Goal: Find specific page/section: Find specific page/section

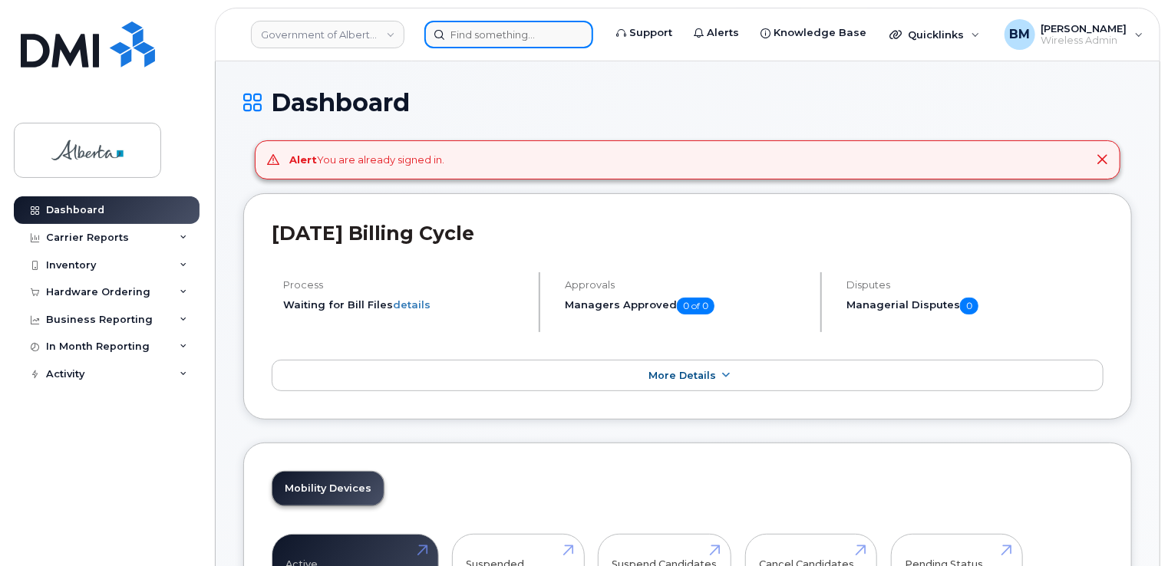
click at [506, 35] on input at bounding box center [508, 35] width 169 height 28
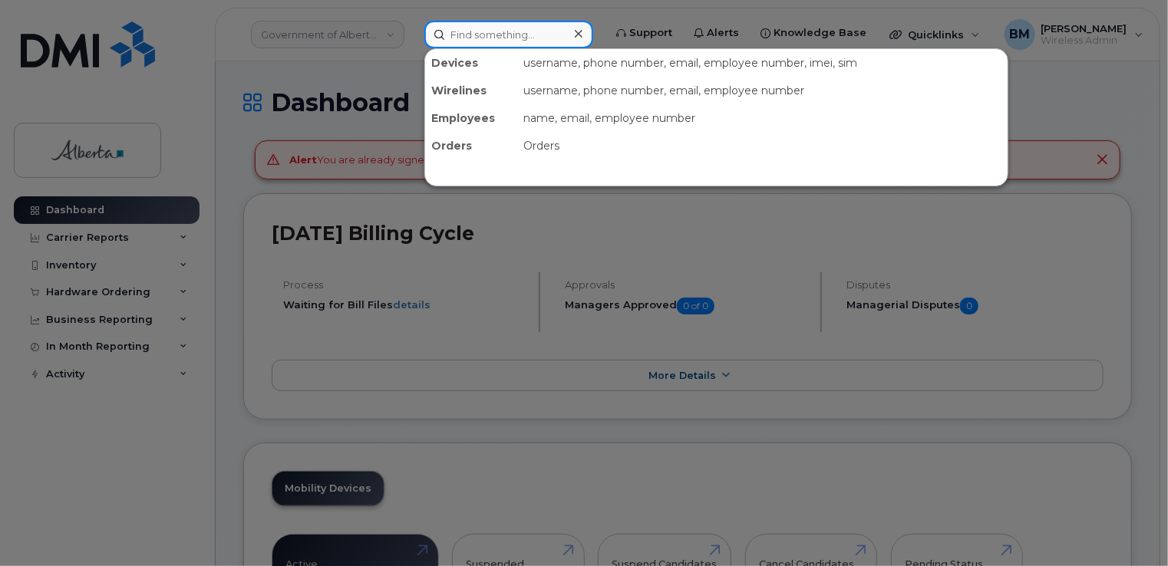
paste input "[PERSON_NAME]"
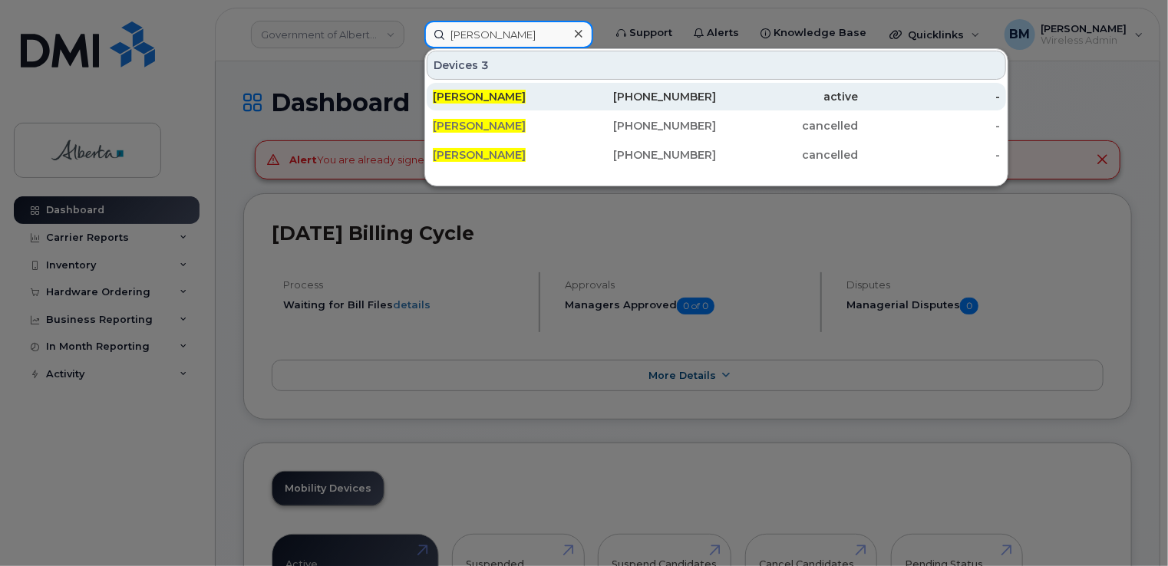
type input "[PERSON_NAME]"
click at [480, 97] on span "[PERSON_NAME]" at bounding box center [479, 97] width 93 height 14
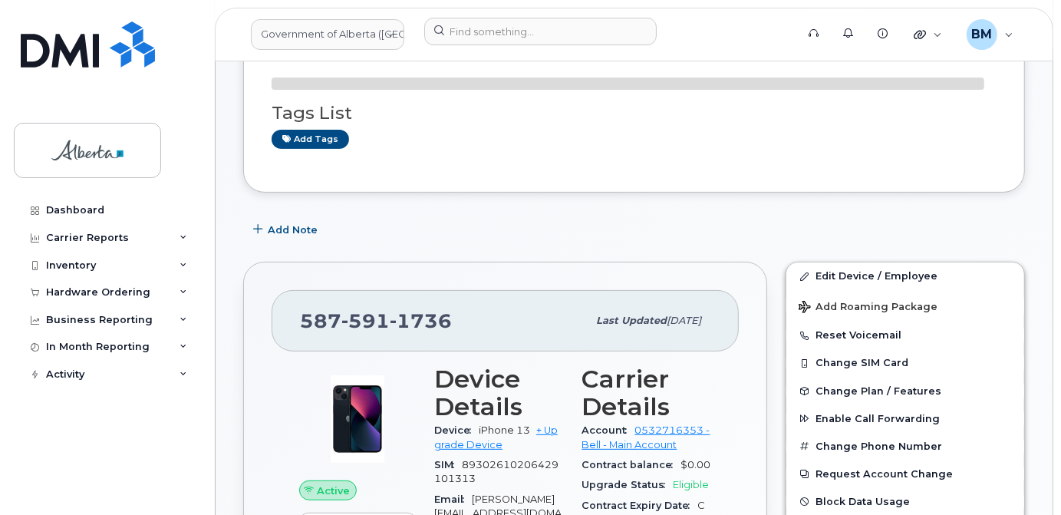
scroll to position [279, 0]
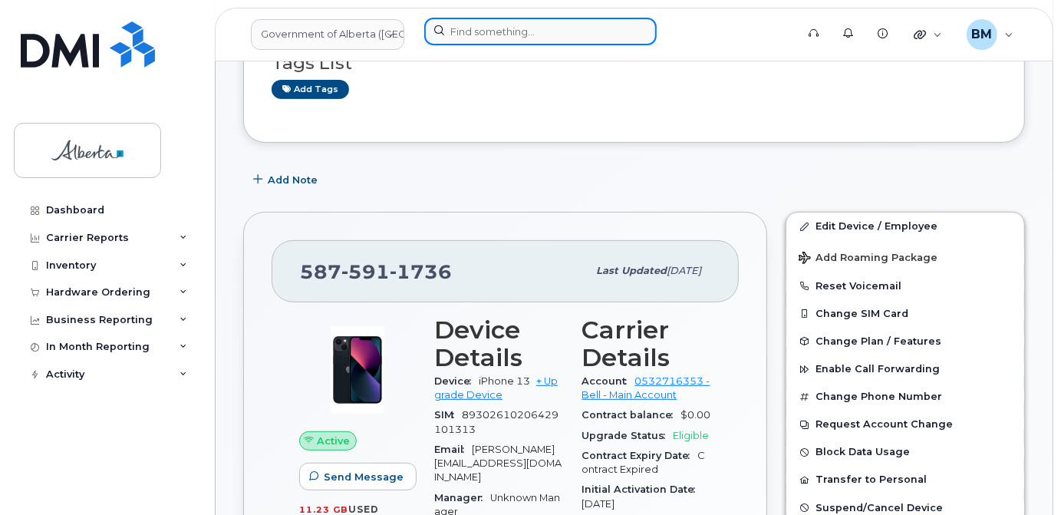
click at [501, 34] on input at bounding box center [540, 32] width 233 height 28
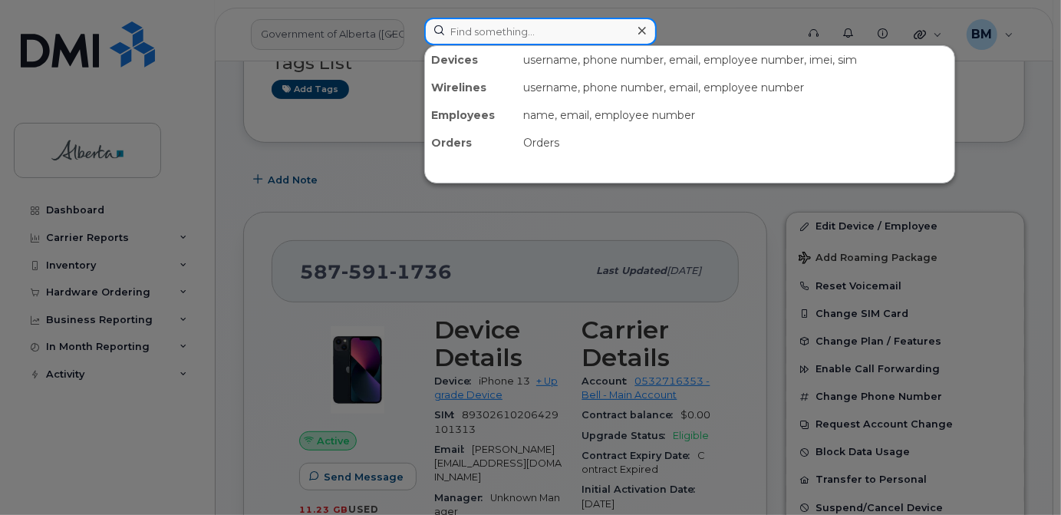
paste input "Lisa Higgerty"
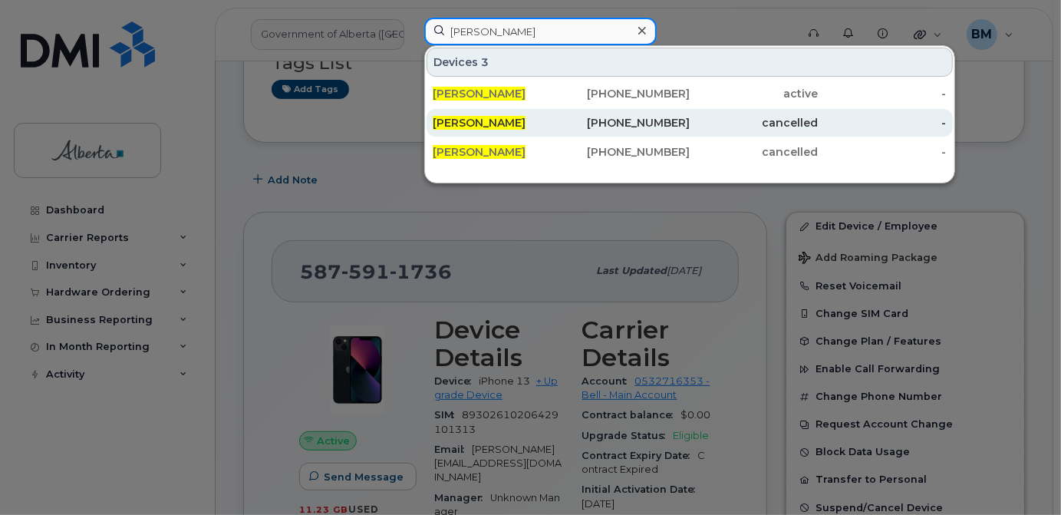
type input "Lisa Higgerty"
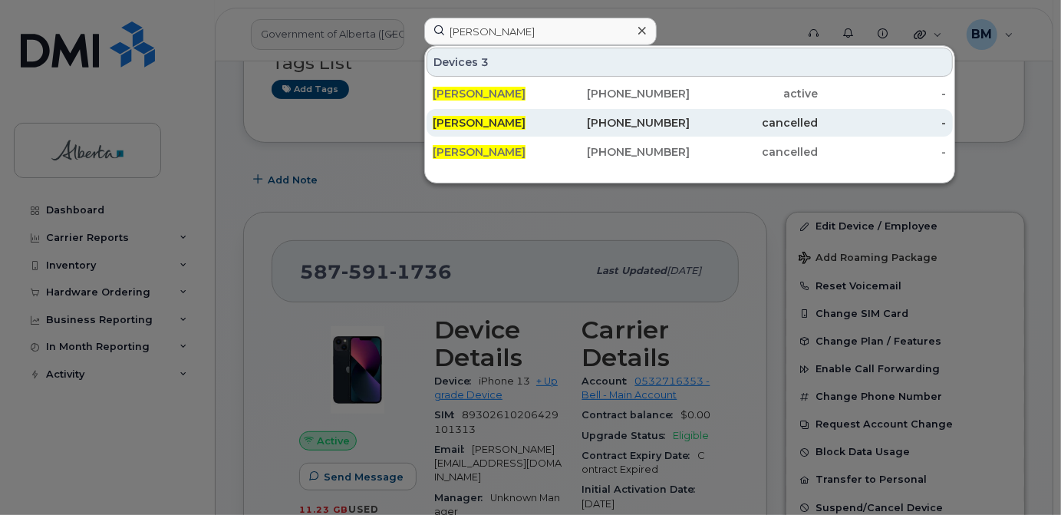
click at [482, 120] on span "Lisa Higgerty" at bounding box center [479, 123] width 93 height 14
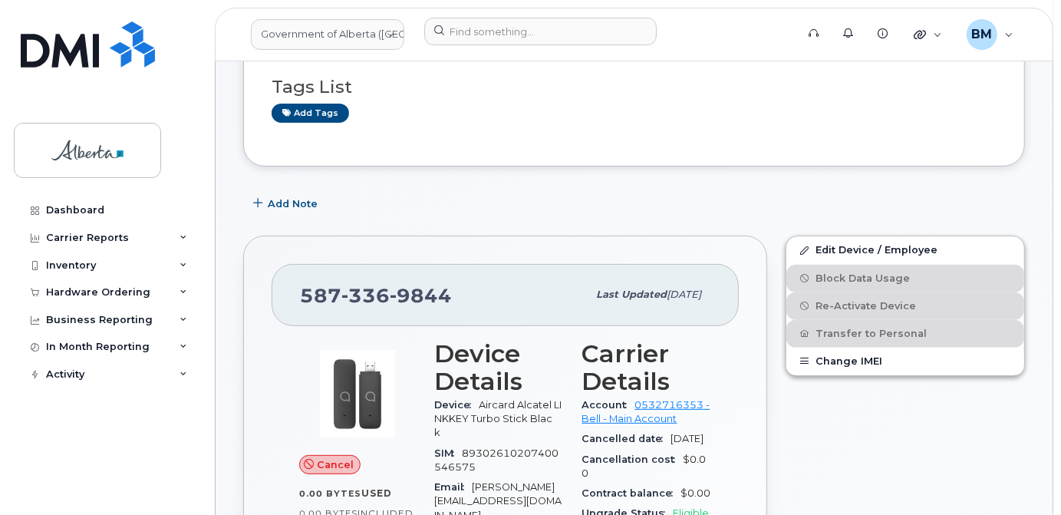
scroll to position [279, 0]
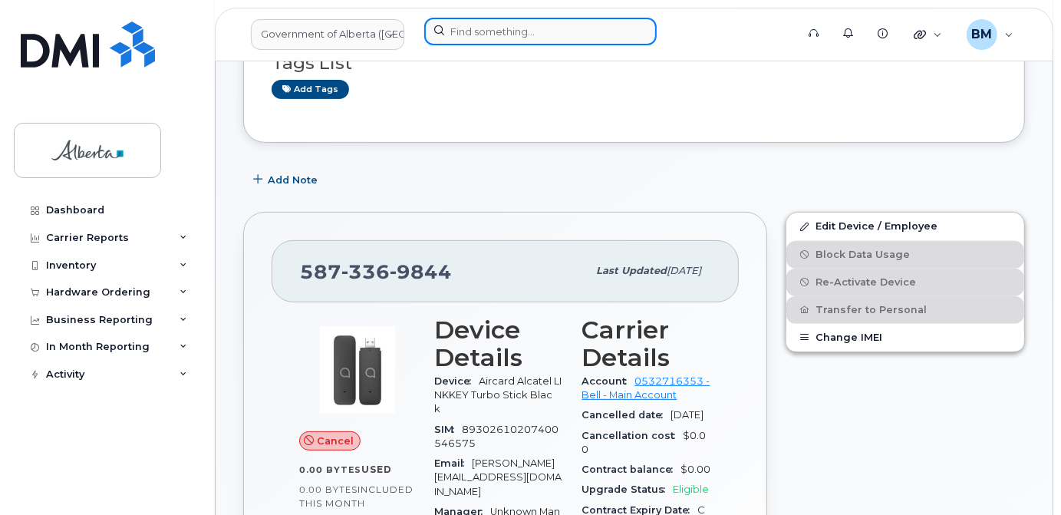
click at [510, 34] on input at bounding box center [540, 32] width 233 height 28
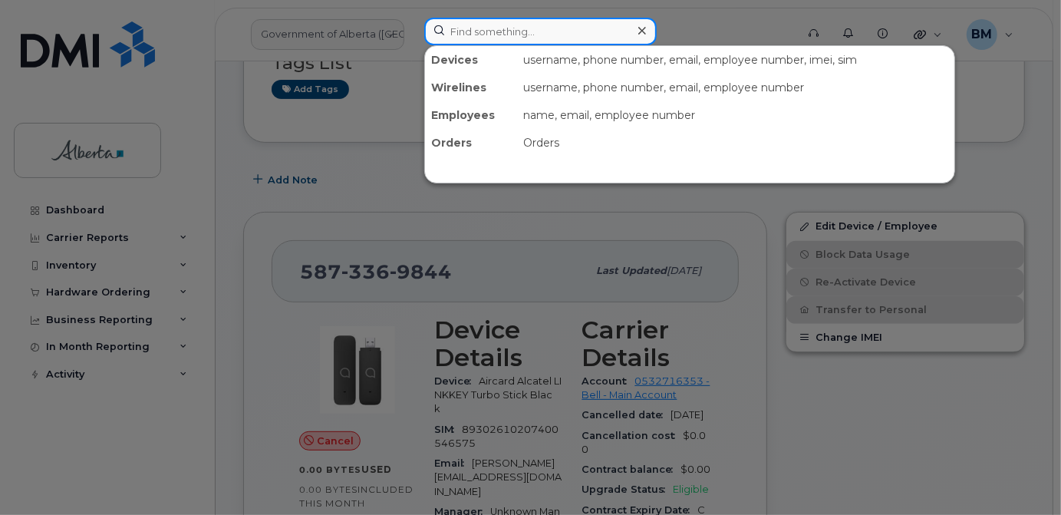
paste input "[PERSON_NAME]"
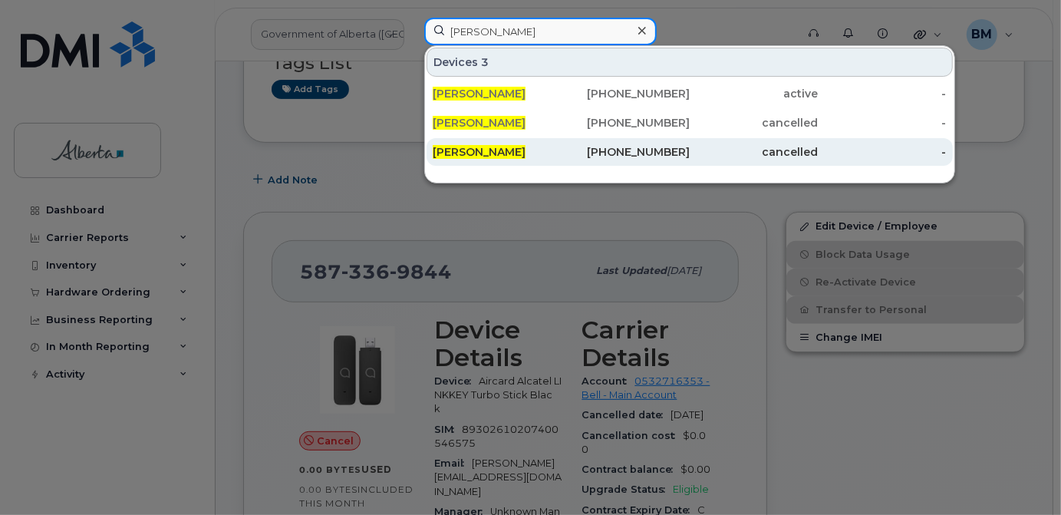
type input "[PERSON_NAME]"
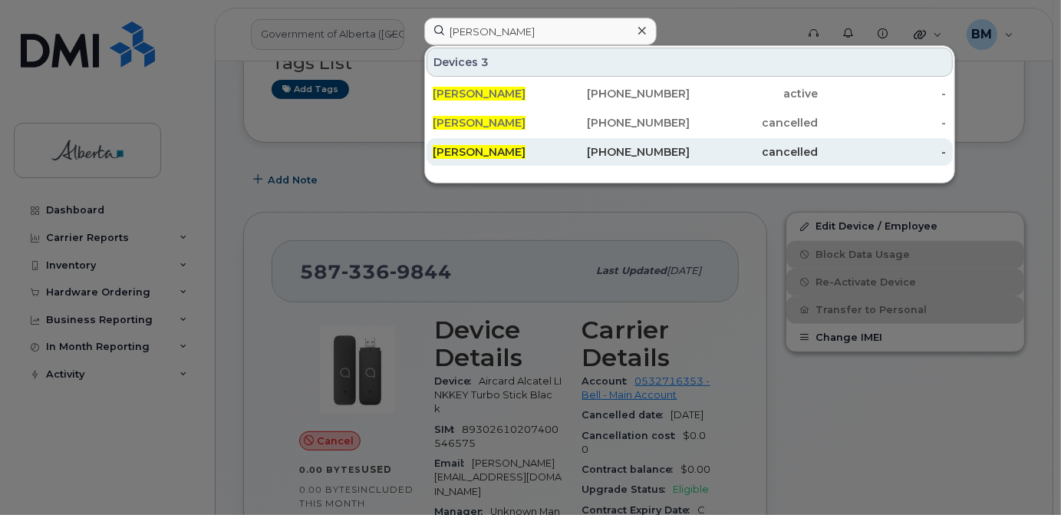
click at [462, 152] on span "[PERSON_NAME]" at bounding box center [479, 152] width 93 height 14
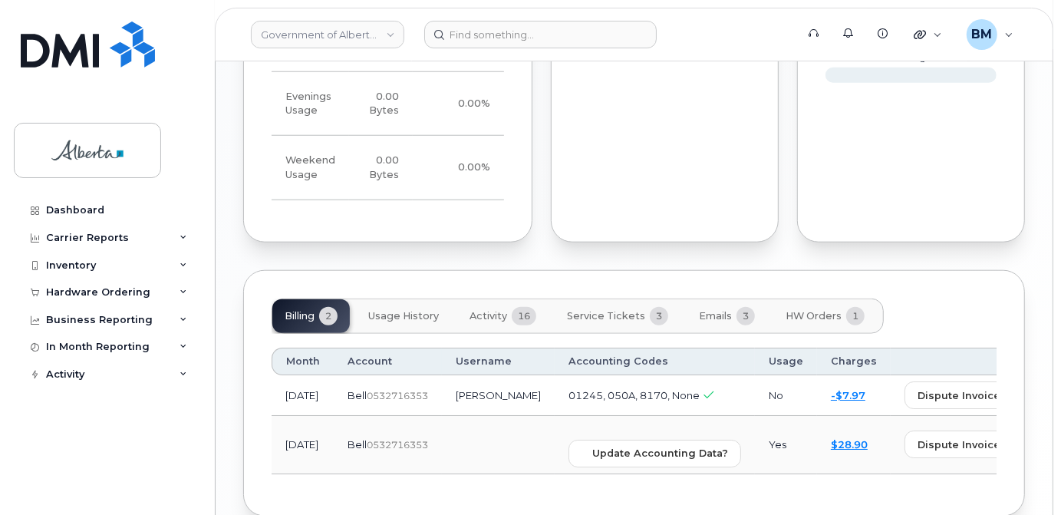
scroll to position [1042, 0]
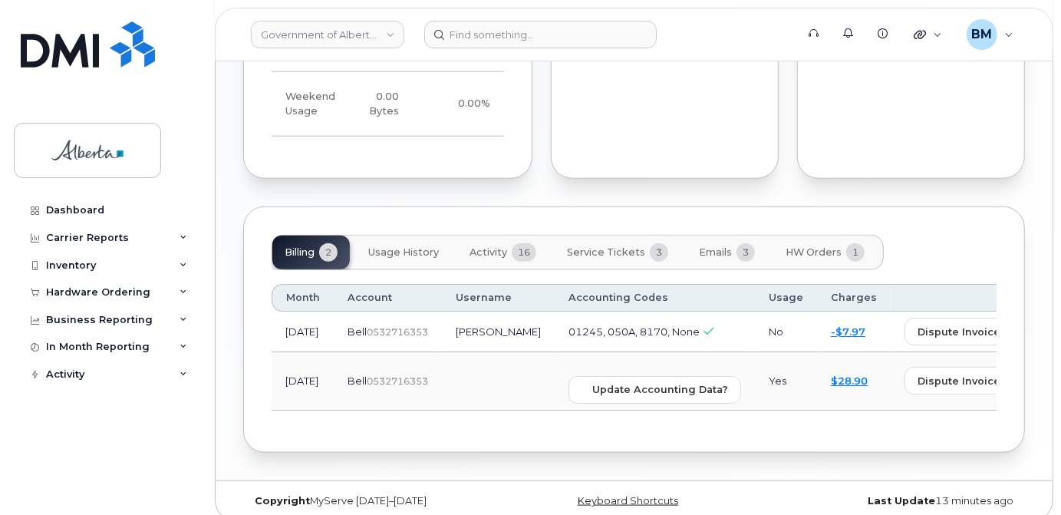
click at [810, 246] on span "HW Orders" at bounding box center [814, 252] width 56 height 12
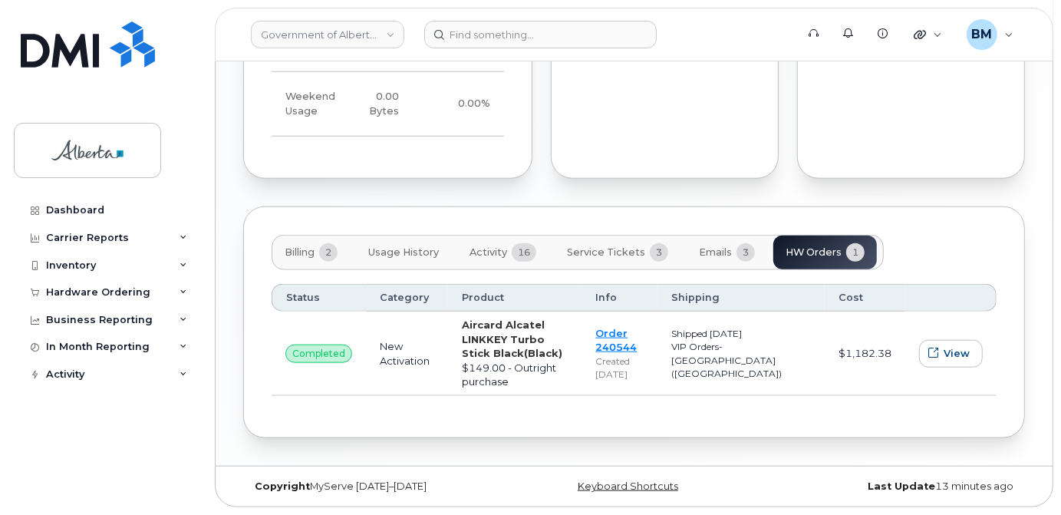
scroll to position [1008, 0]
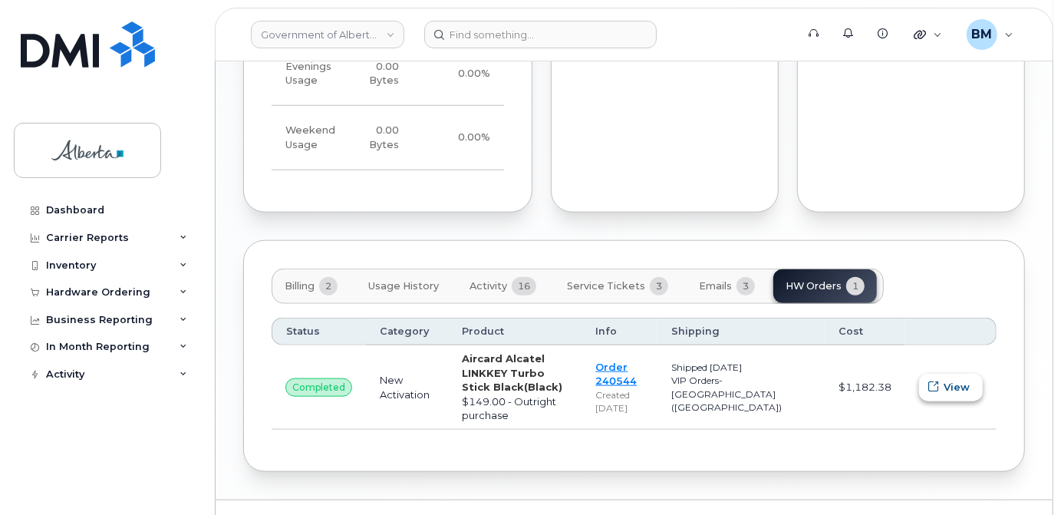
click at [949, 374] on button "View" at bounding box center [951, 388] width 64 height 28
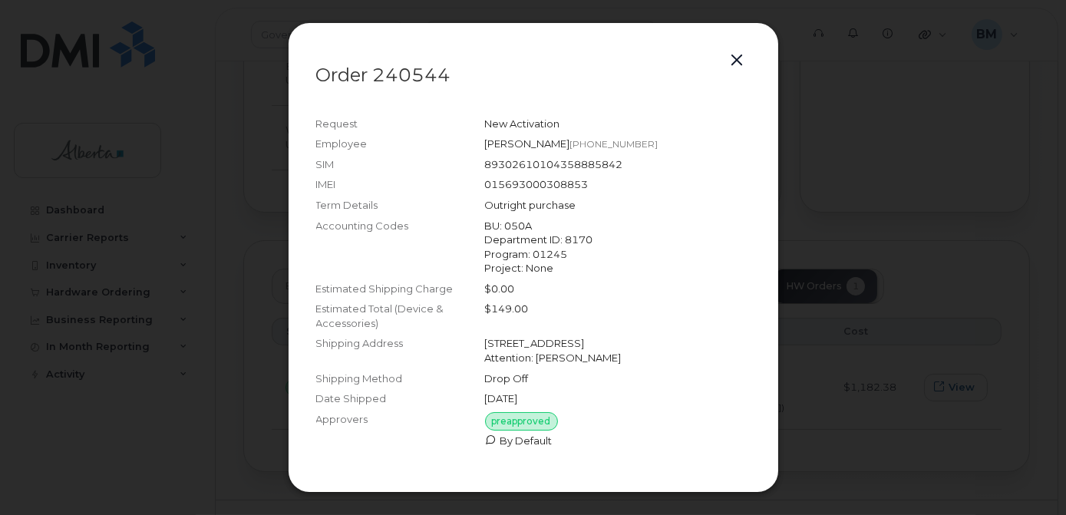
click at [734, 50] on button "button" at bounding box center [737, 60] width 23 height 21
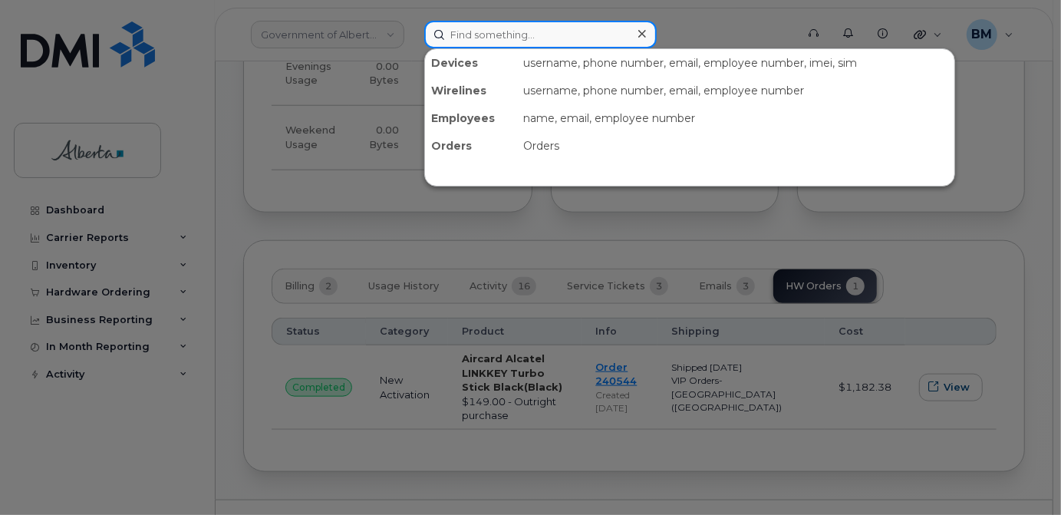
click at [606, 25] on input at bounding box center [540, 35] width 233 height 28
paste input "[PERSON_NAME]"
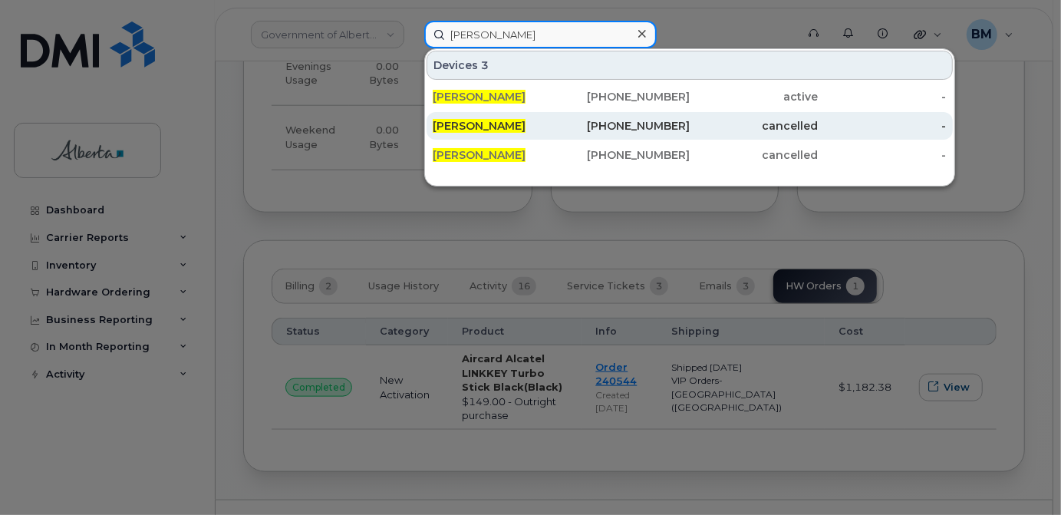
type input "[PERSON_NAME]"
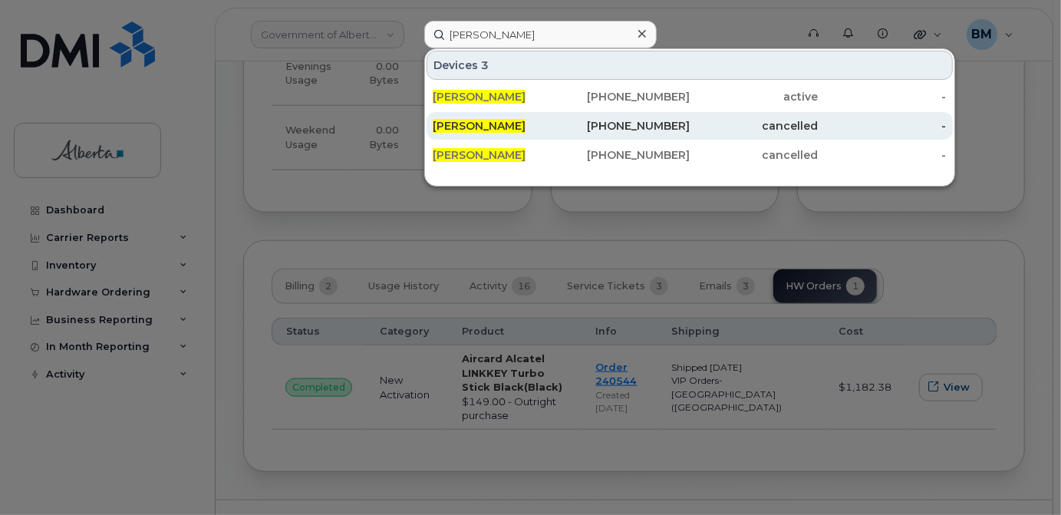
click at [526, 121] on div "[PERSON_NAME]" at bounding box center [497, 125] width 128 height 15
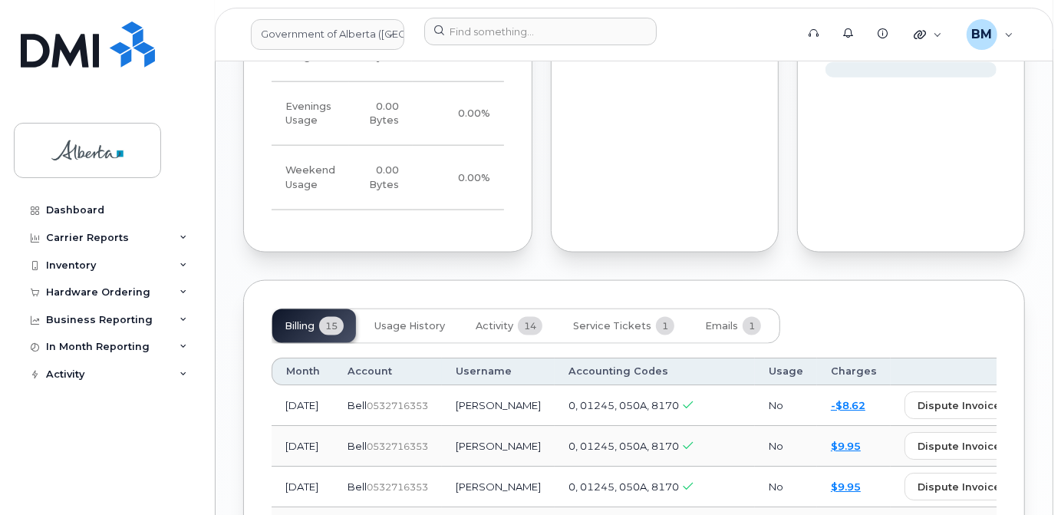
scroll to position [1325, 0]
click at [638, 321] on span "Service Tickets" at bounding box center [612, 327] width 78 height 12
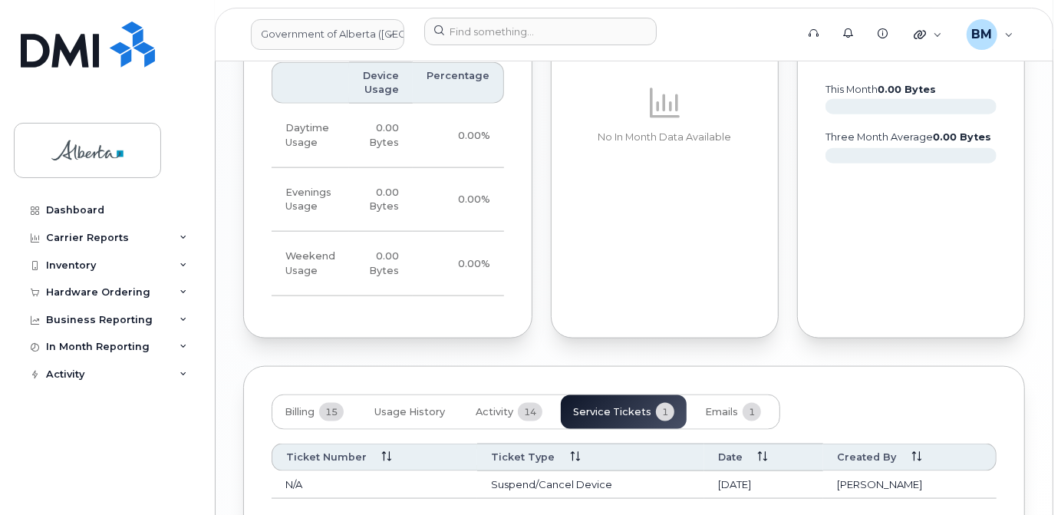
scroll to position [1308, 0]
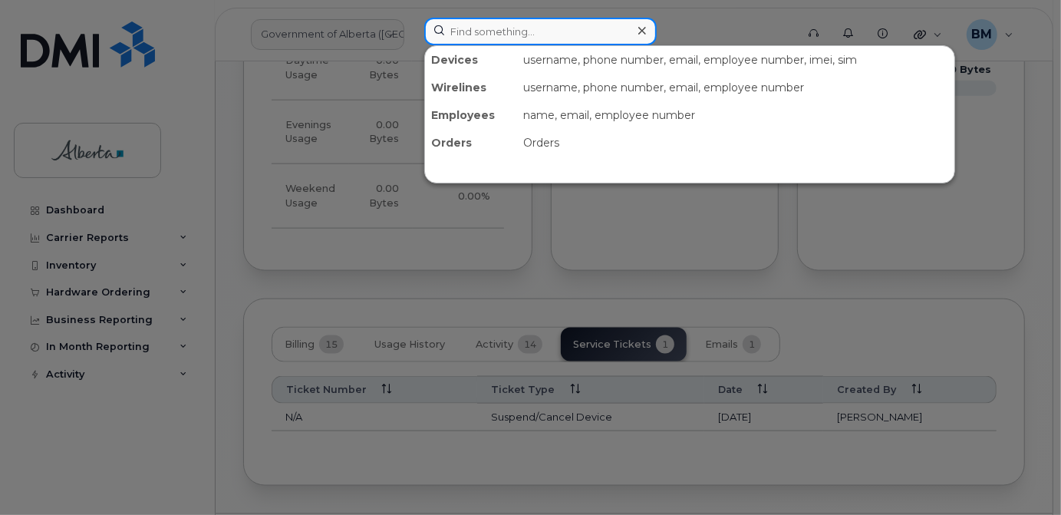
click at [505, 36] on input at bounding box center [540, 32] width 233 height 28
paste input "[PERSON_NAME]"
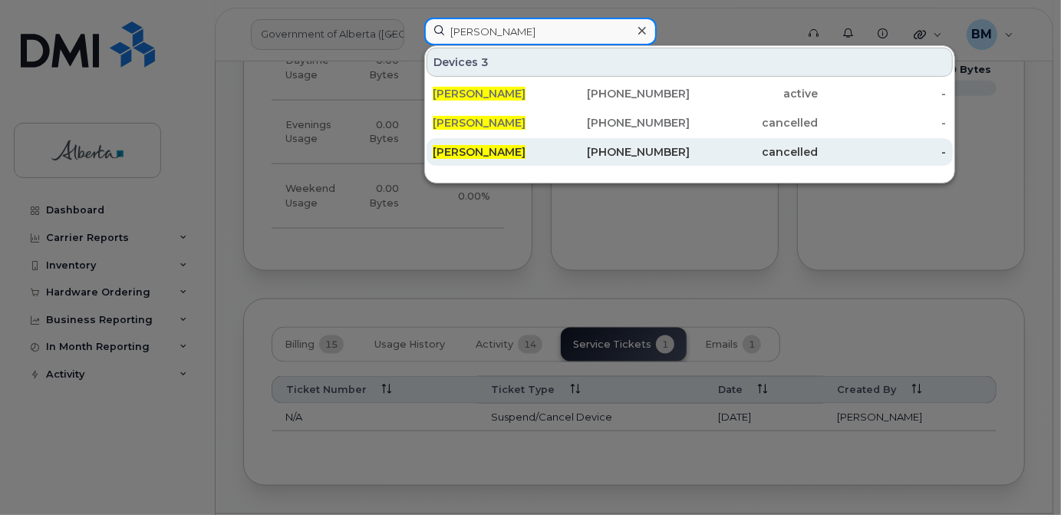
type input "[PERSON_NAME]"
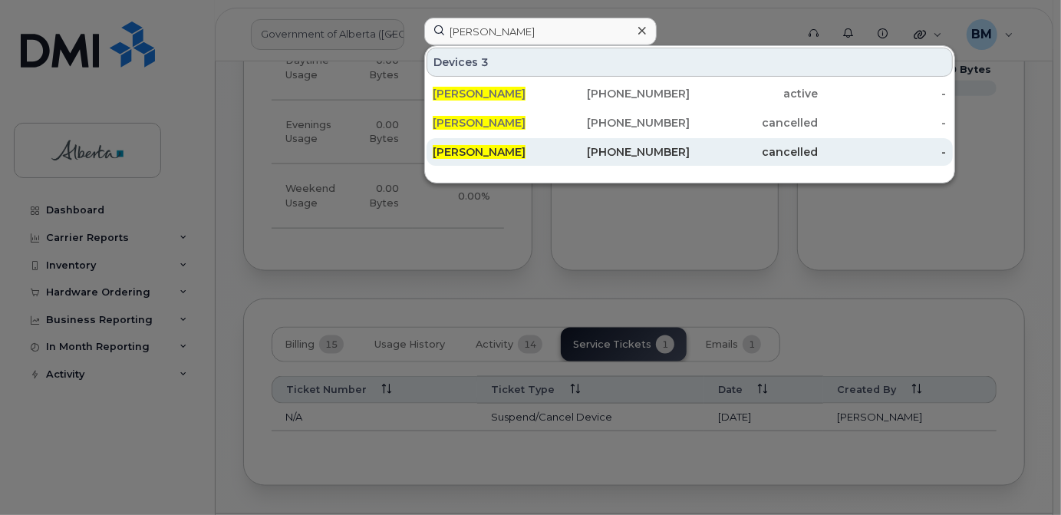
click at [477, 154] on span "[PERSON_NAME]" at bounding box center [479, 152] width 93 height 14
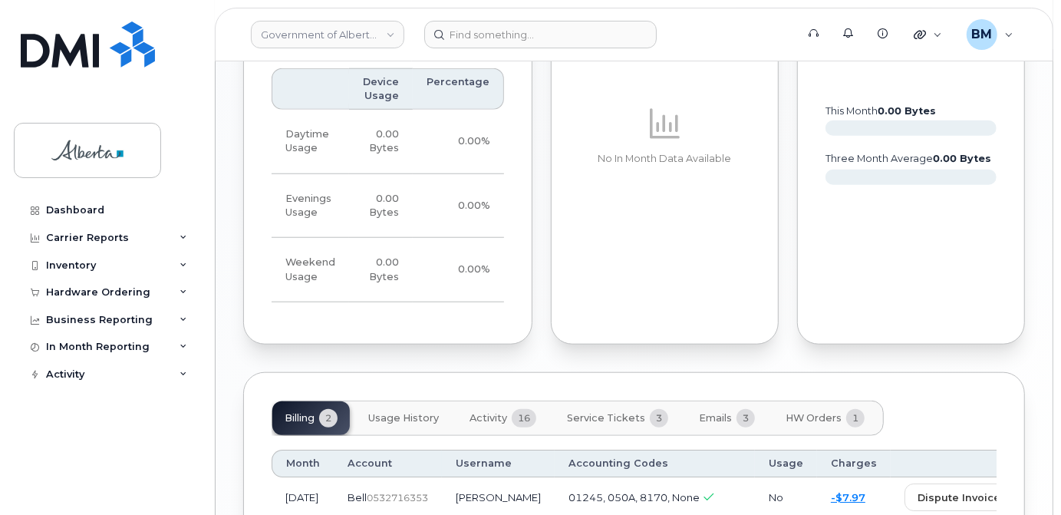
scroll to position [976, 0]
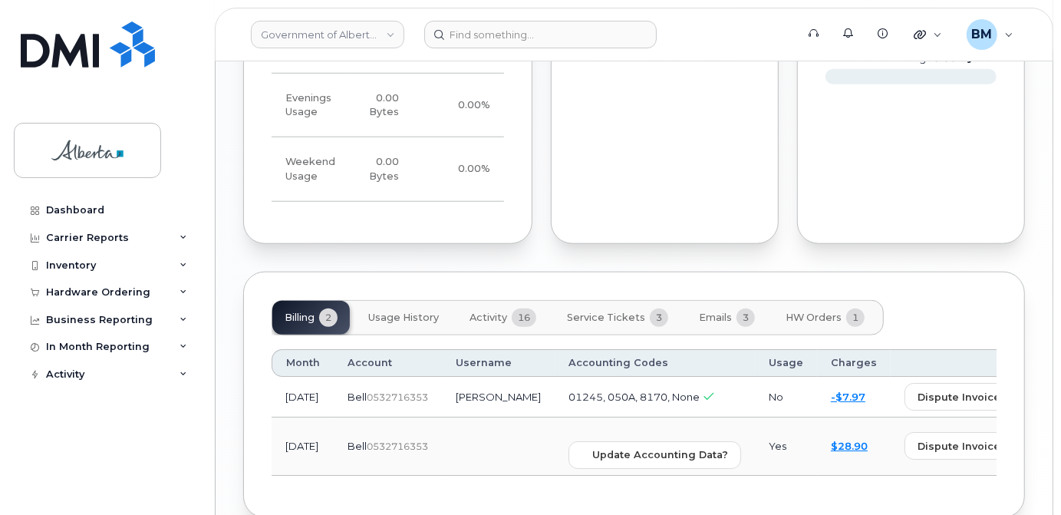
click at [804, 312] on span "HW Orders" at bounding box center [814, 318] width 56 height 12
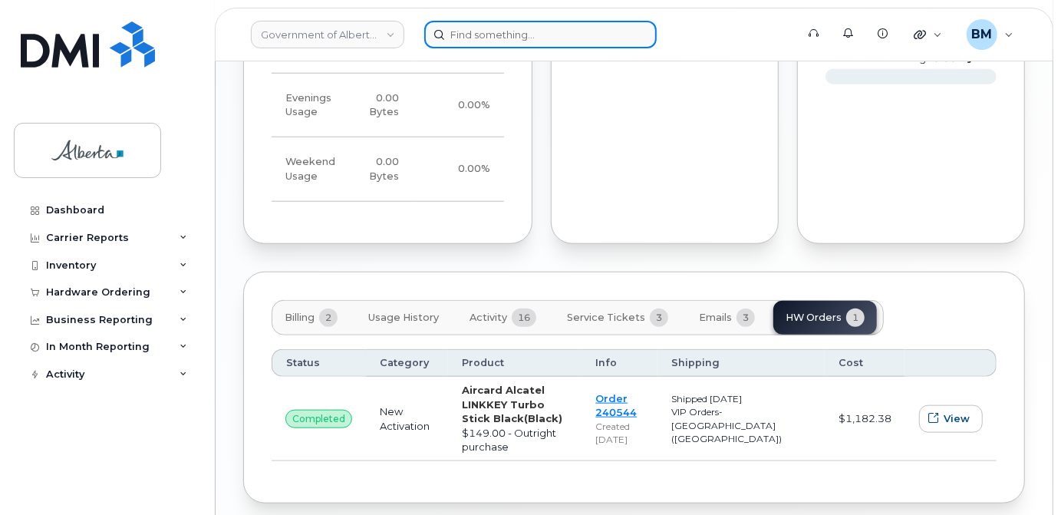
click at [500, 31] on input at bounding box center [540, 35] width 233 height 28
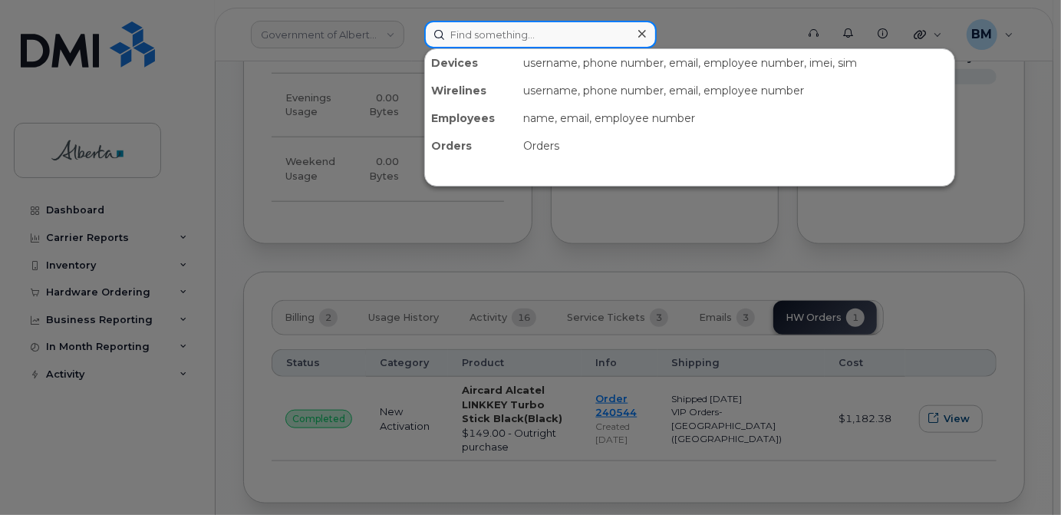
paste input "Lisa Higgerty"
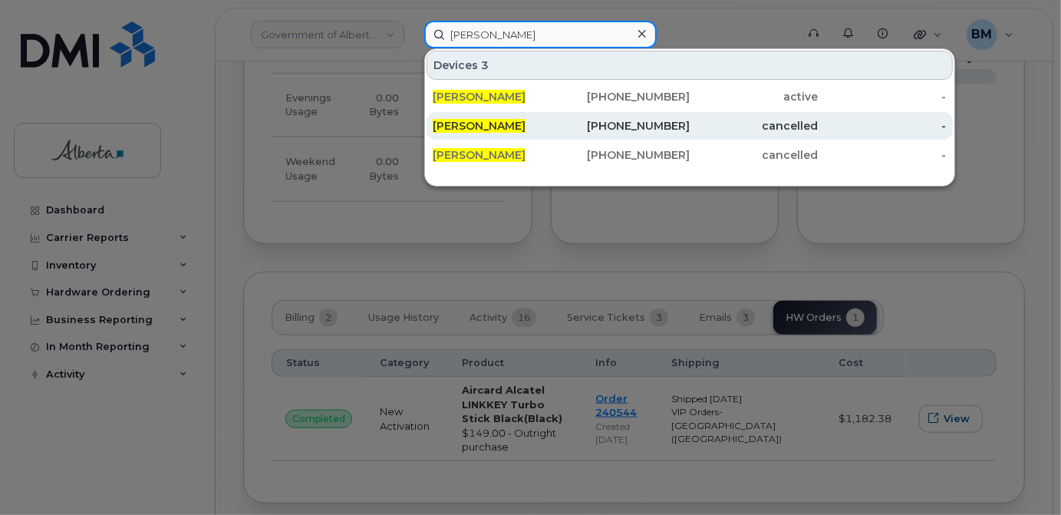
type input "Lisa Higgerty"
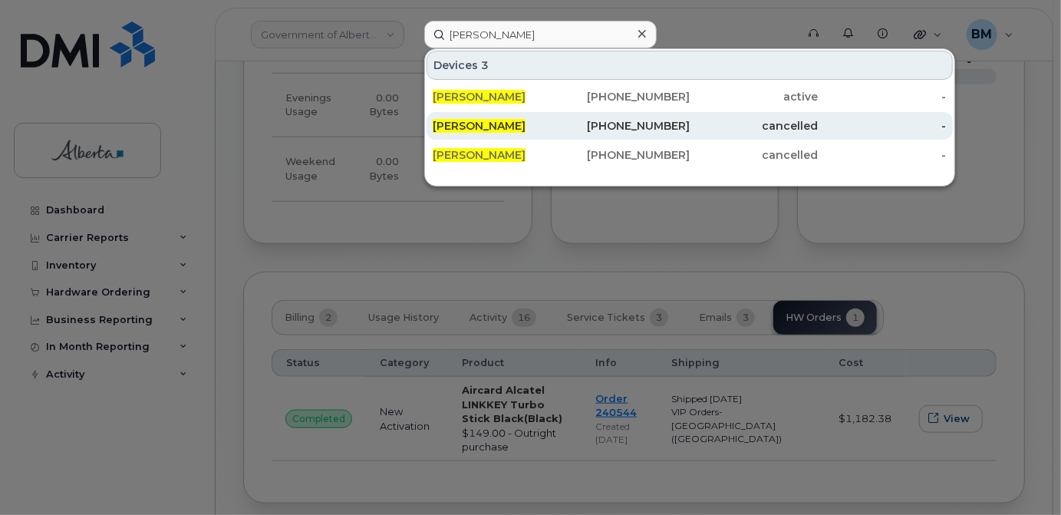
click at [477, 123] on span "Lisa Higgerty" at bounding box center [479, 126] width 93 height 14
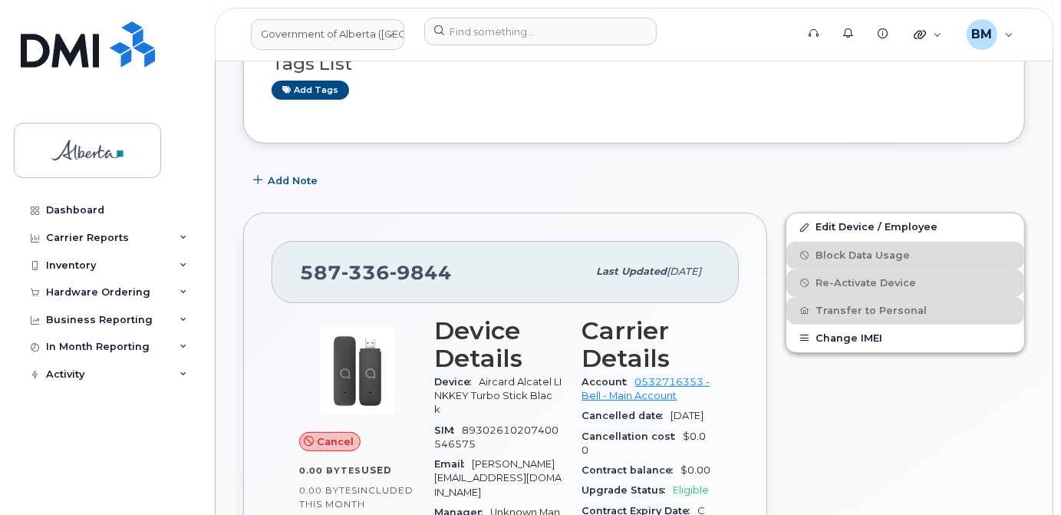
scroll to position [279, 0]
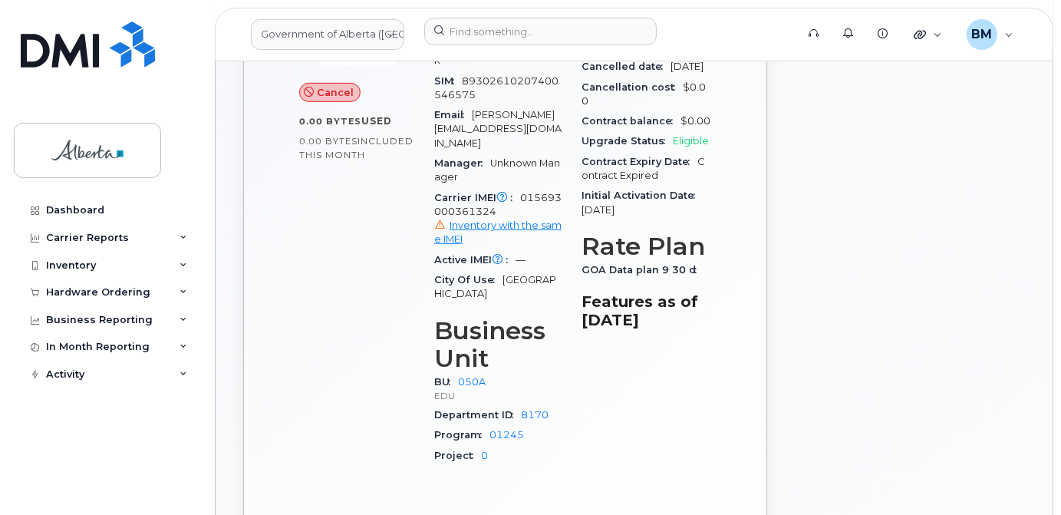
scroll to position [628, 0]
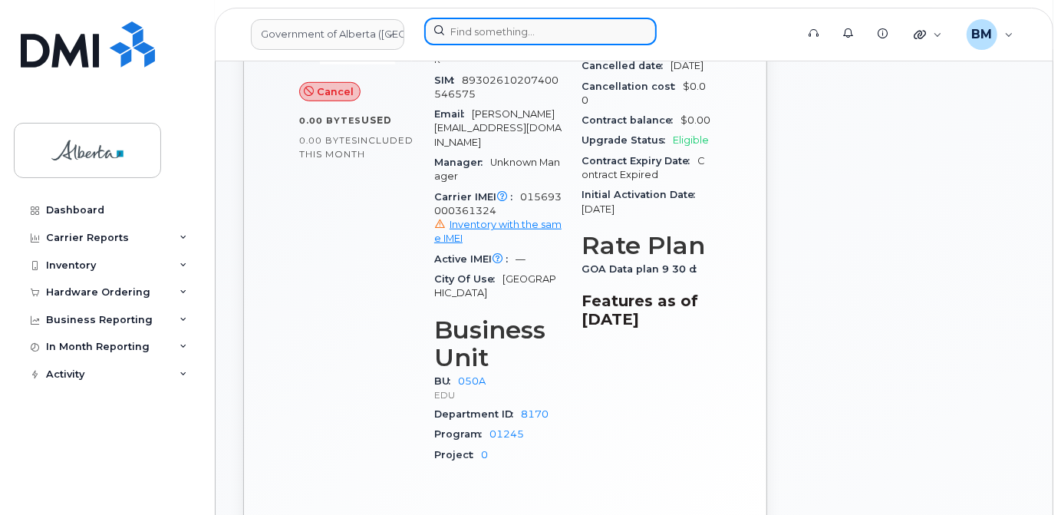
click at [537, 29] on input at bounding box center [540, 32] width 233 height 28
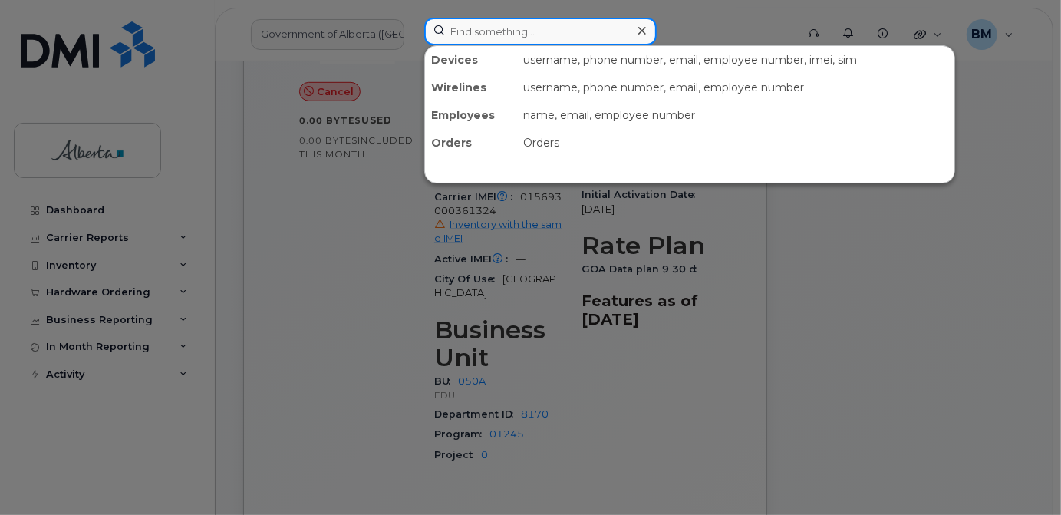
paste input "Skye Van Dyk"
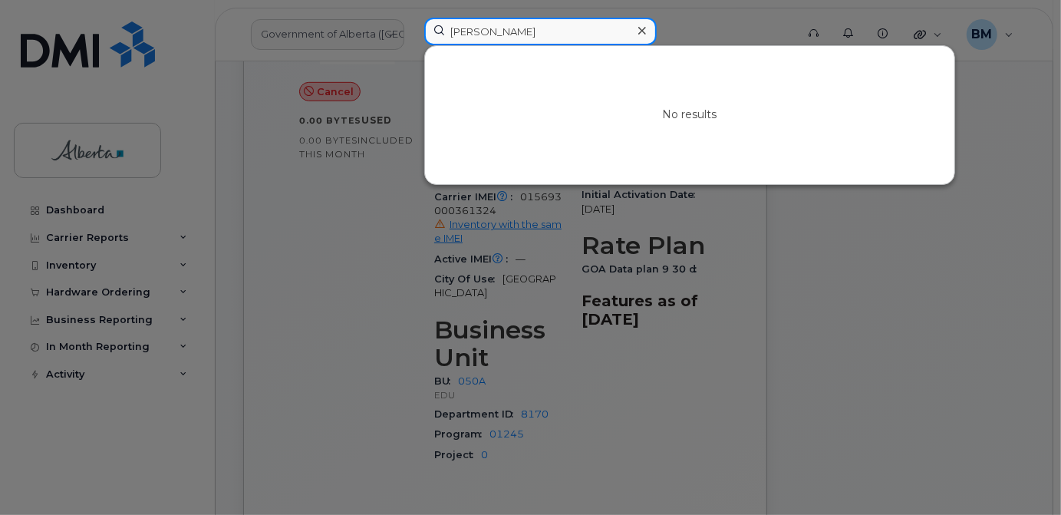
type input "Skye Van Dyk"
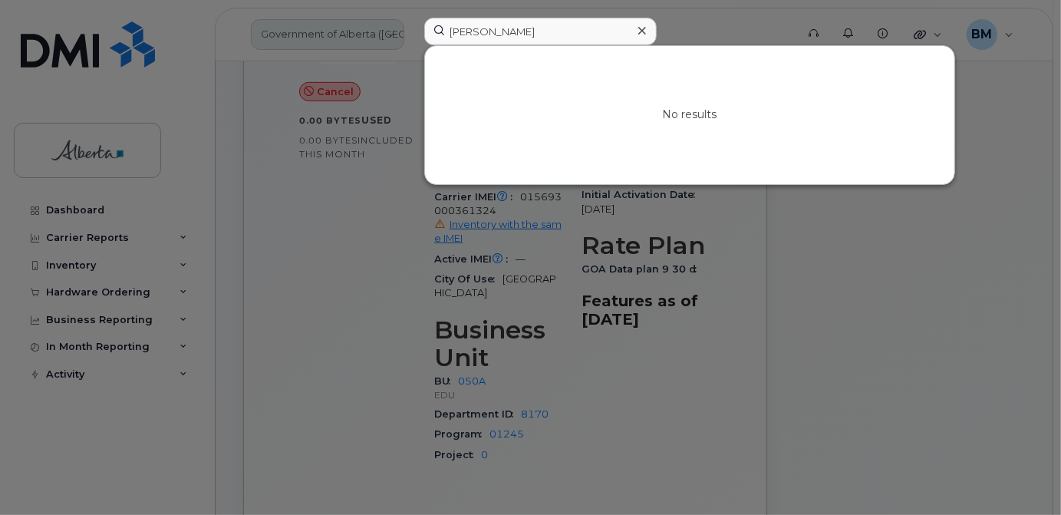
click at [328, 31] on div at bounding box center [530, 257] width 1061 height 515
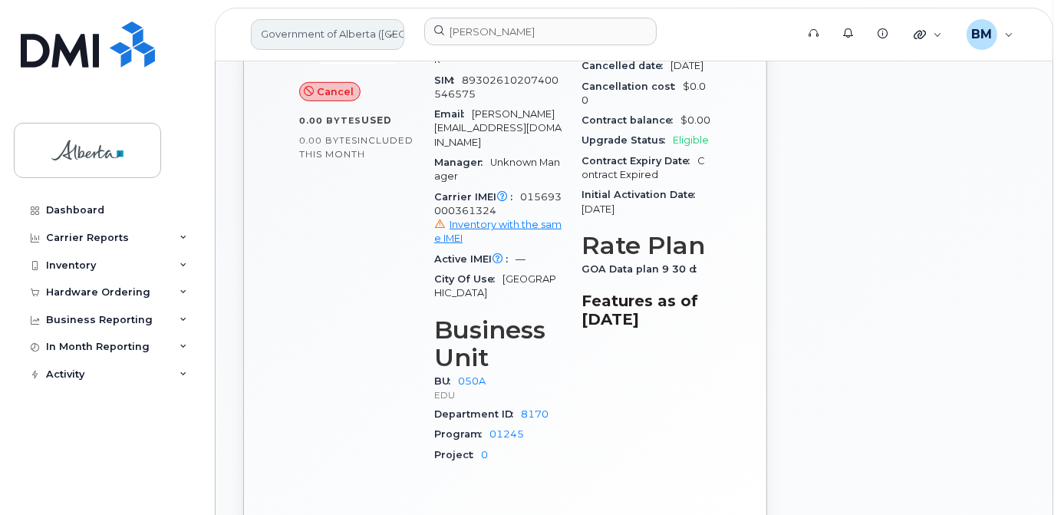
click at [328, 31] on link "Government of Alberta ([GEOGRAPHIC_DATA])" at bounding box center [328, 34] width 154 height 31
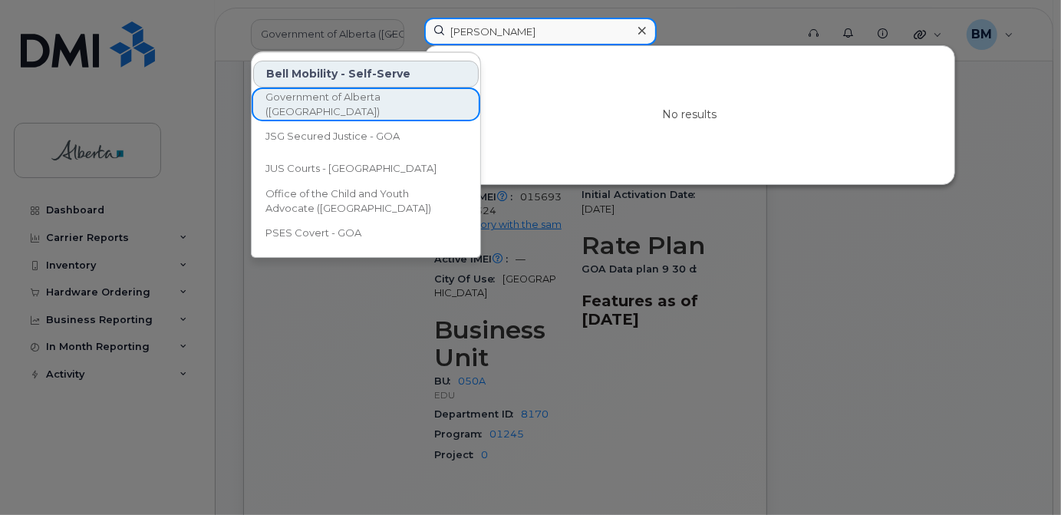
click at [569, 29] on input "Skye Van Dyk" at bounding box center [540, 32] width 233 height 28
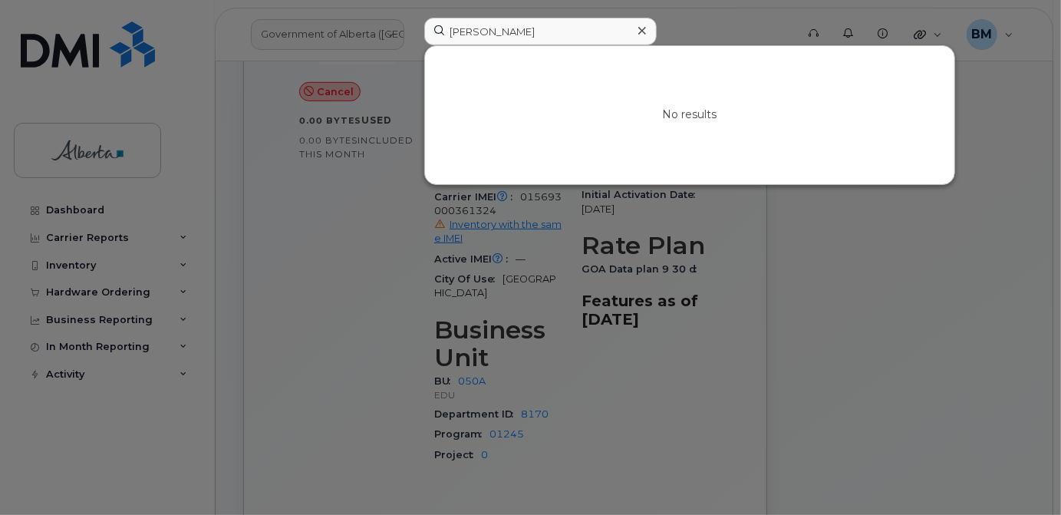
click at [640, 31] on icon at bounding box center [643, 31] width 8 height 12
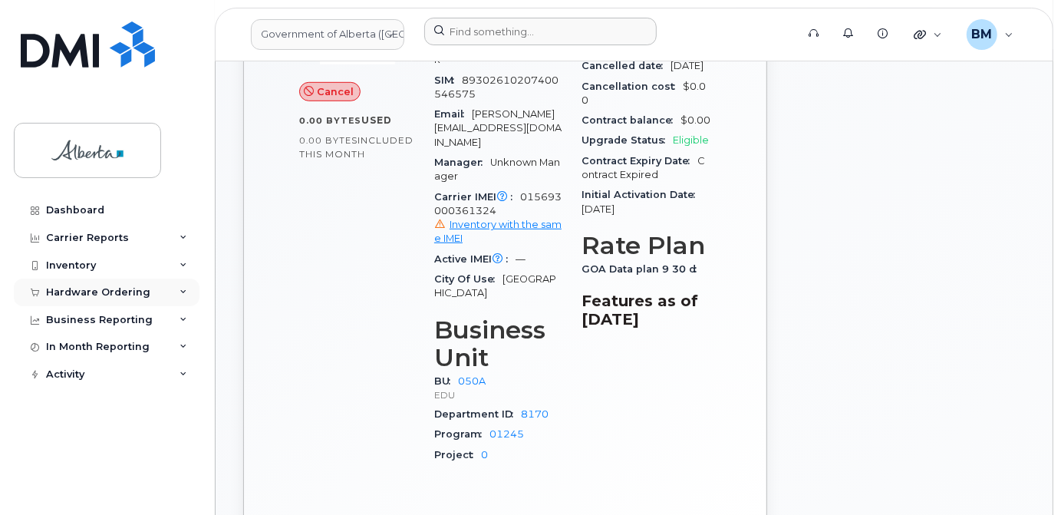
click at [76, 286] on div "Hardware Ordering" at bounding box center [98, 292] width 104 height 12
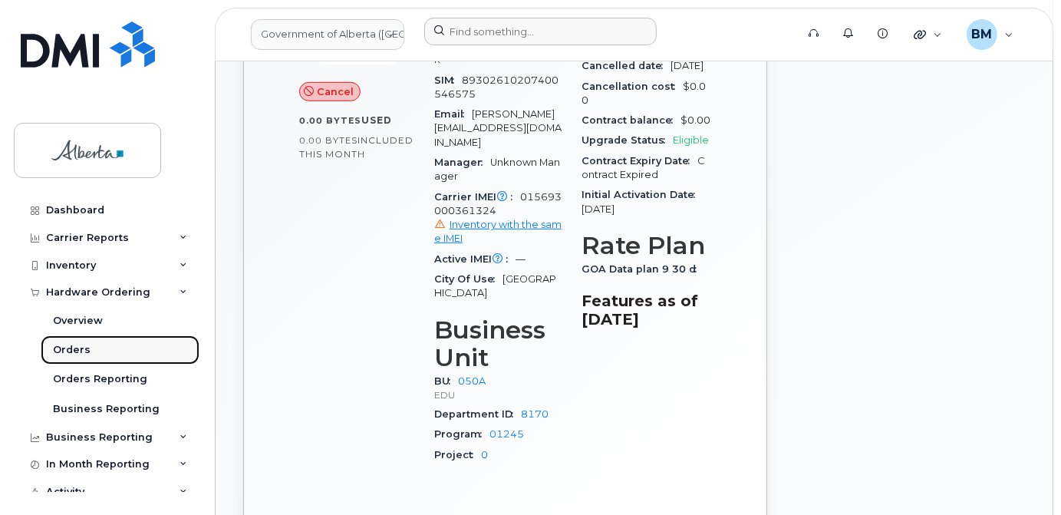
click at [71, 351] on div "Orders" at bounding box center [72, 350] width 38 height 14
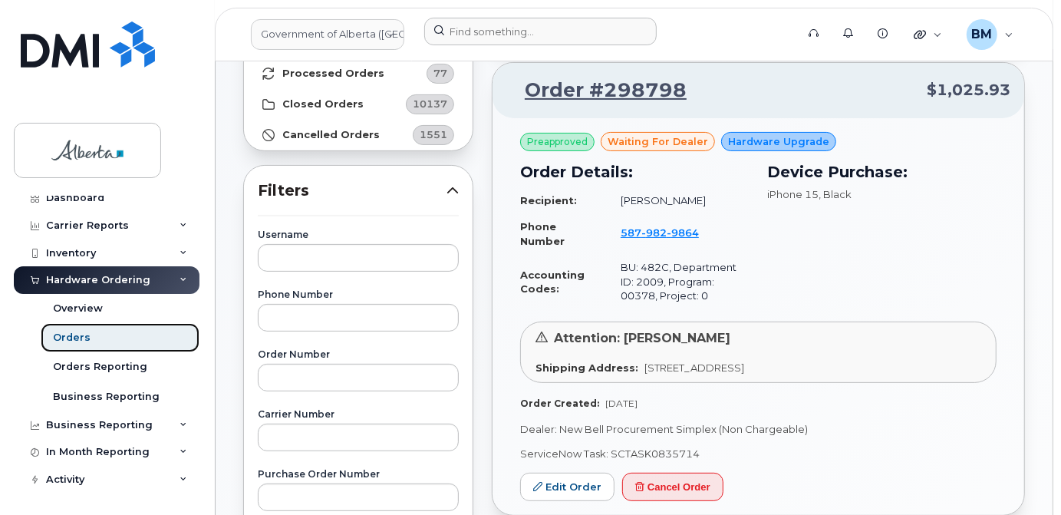
scroll to position [209, 0]
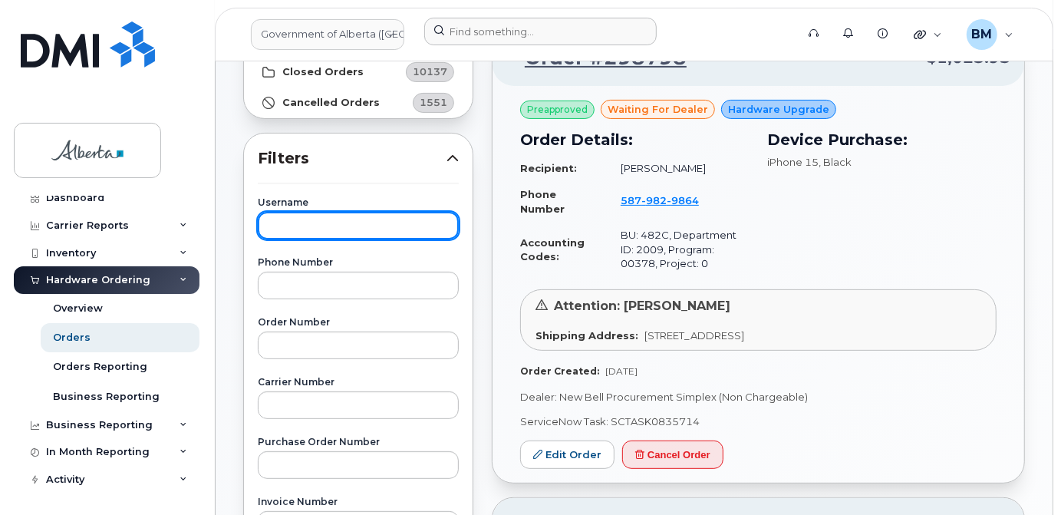
click at [274, 228] on input "text" at bounding box center [358, 226] width 201 height 28
paste input "[PERSON_NAME]"
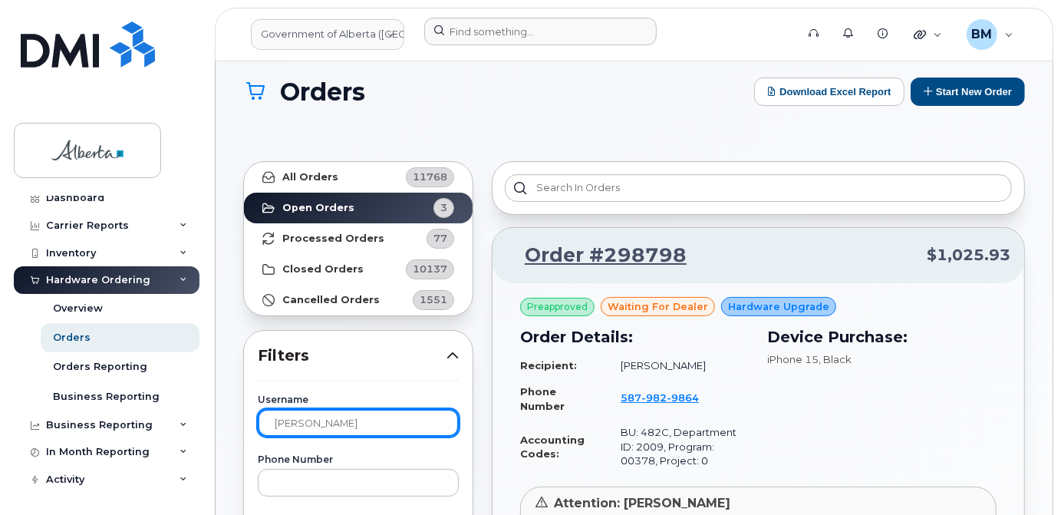
scroll to position [0, 0]
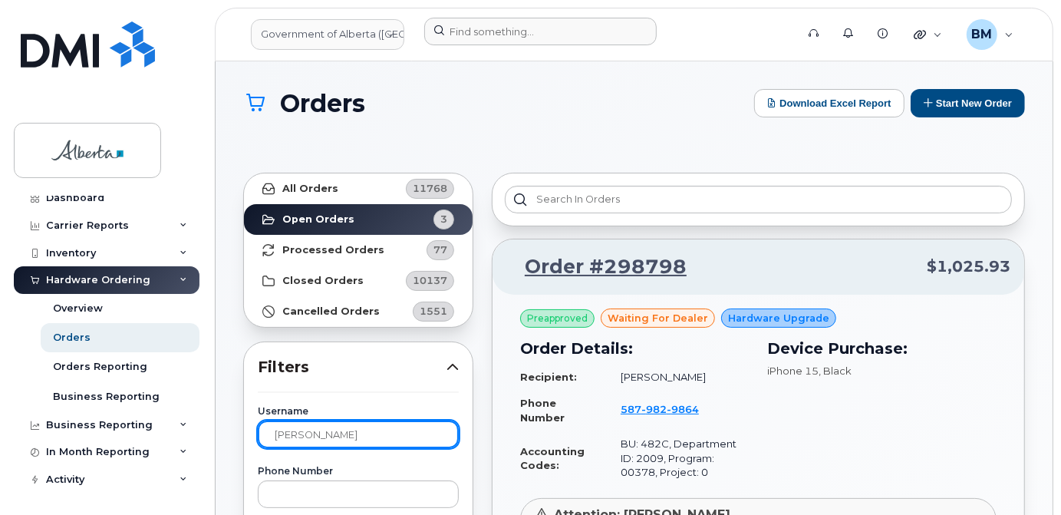
type input "[PERSON_NAME]"
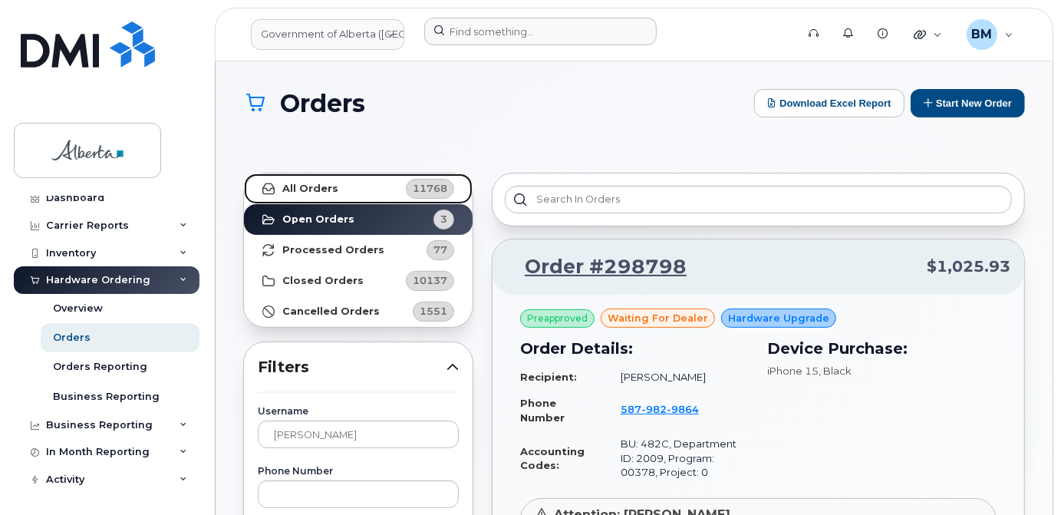
click at [328, 187] on strong "All Orders" at bounding box center [310, 189] width 56 height 12
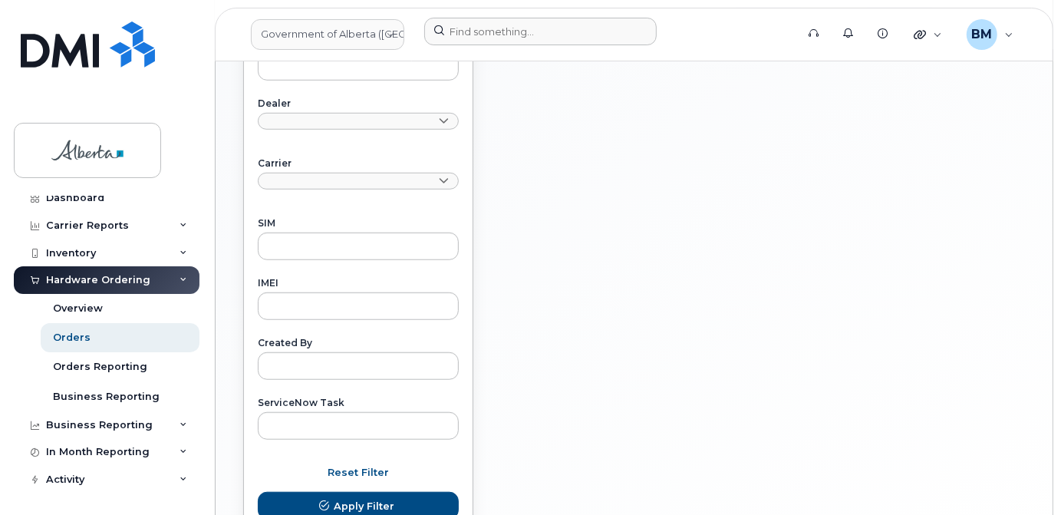
scroll to position [698, 0]
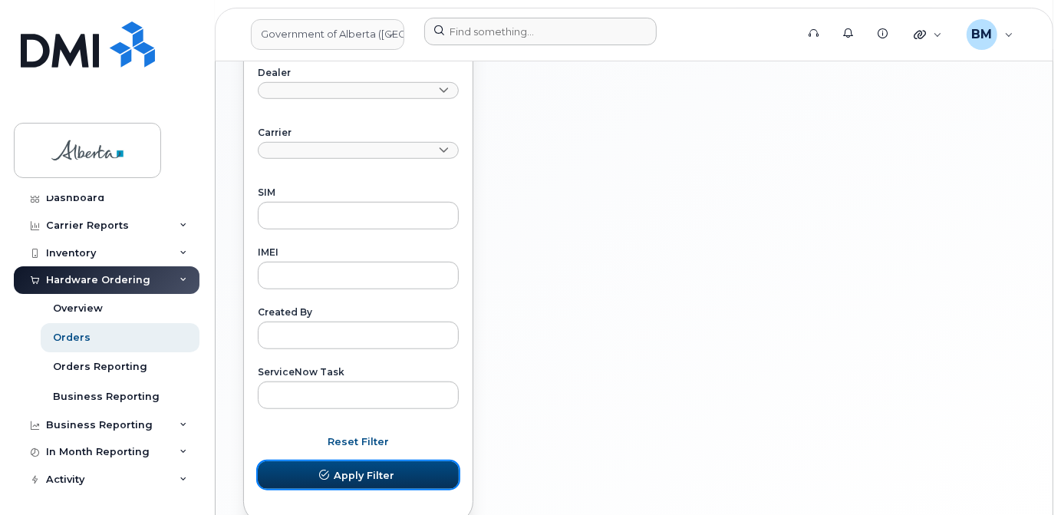
click at [378, 470] on span "Apply Filter" at bounding box center [364, 475] width 61 height 15
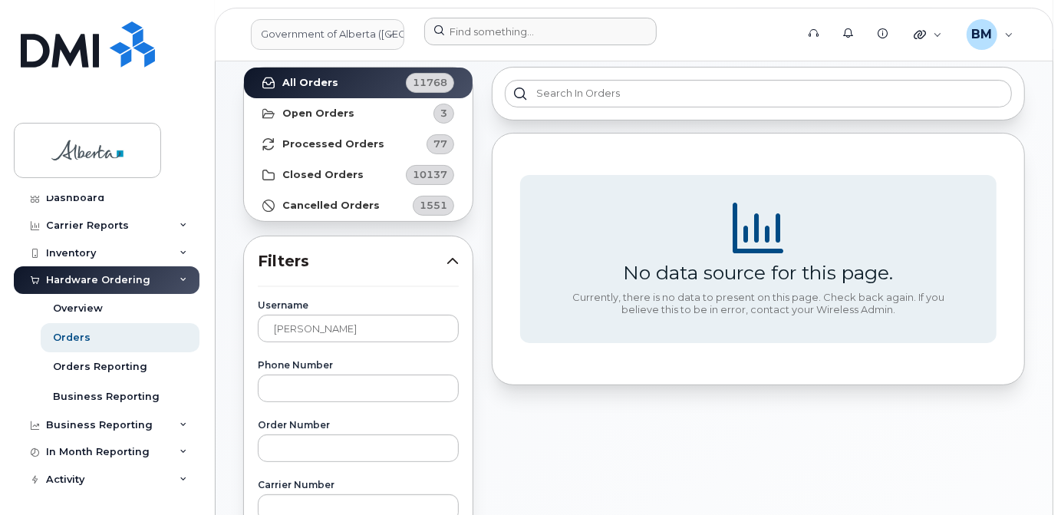
scroll to position [69, 0]
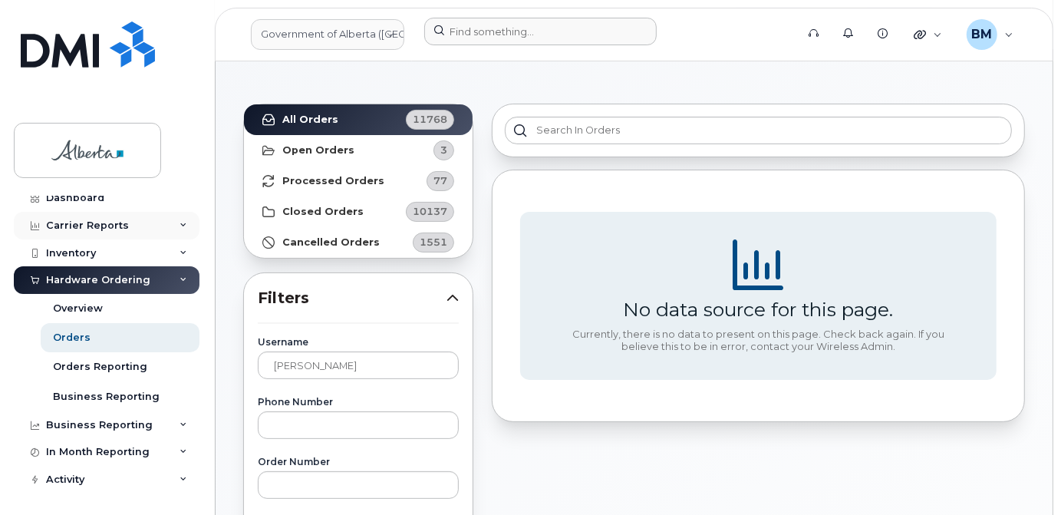
click at [88, 224] on div "Carrier Reports" at bounding box center [87, 226] width 83 height 12
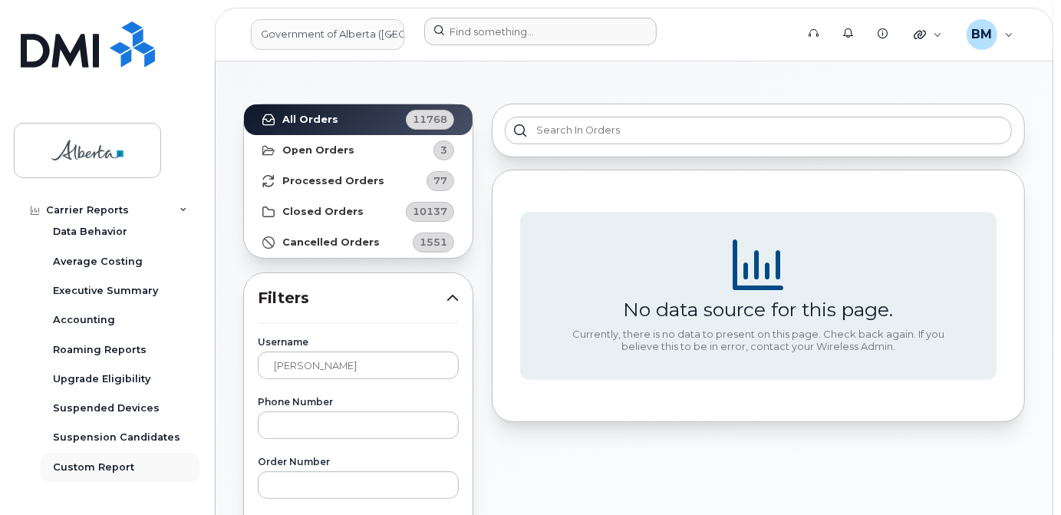
scroll to position [82, 0]
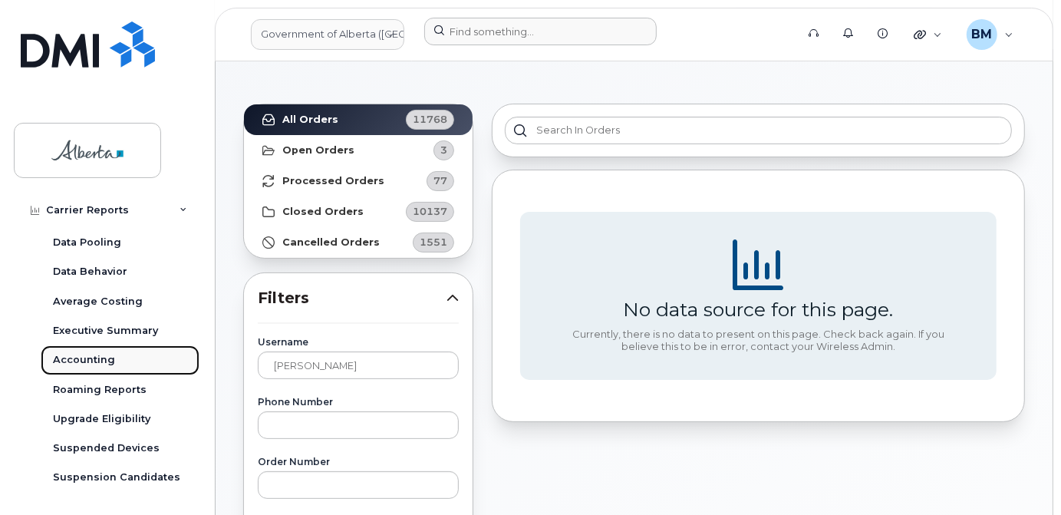
click at [77, 353] on div "Accounting" at bounding box center [84, 360] width 62 height 14
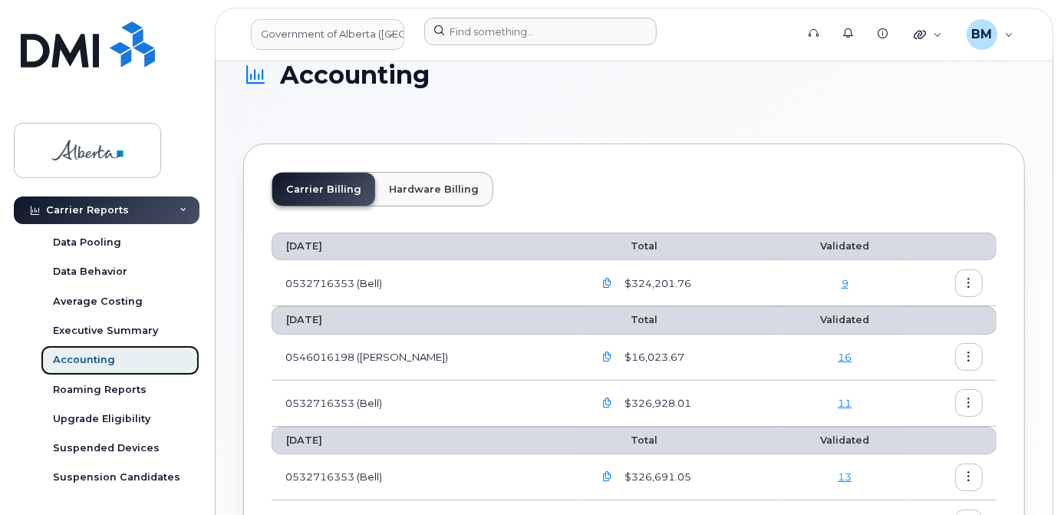
scroll to position [69, 0]
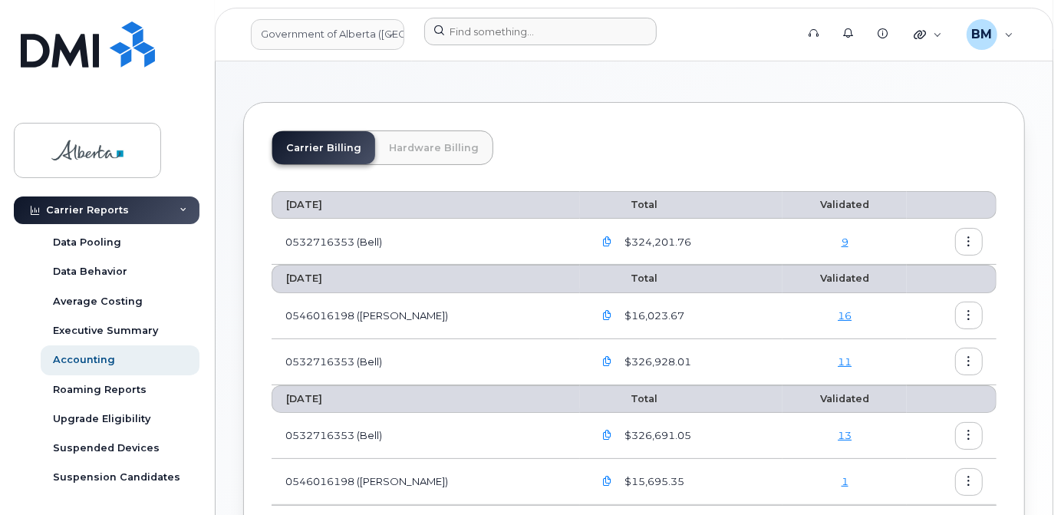
click at [442, 154] on link "Hardware Billing" at bounding box center [433, 147] width 117 height 33
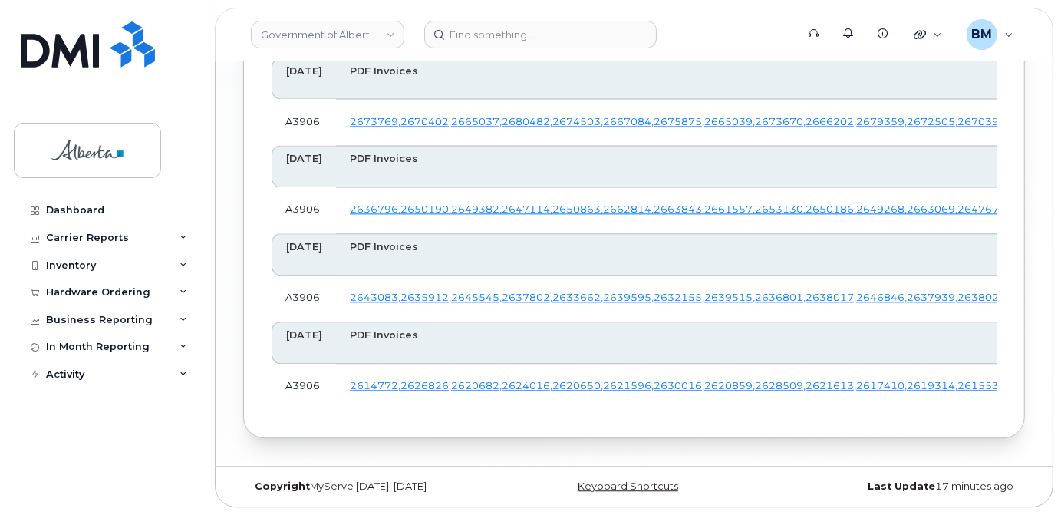
scroll to position [18779, 0]
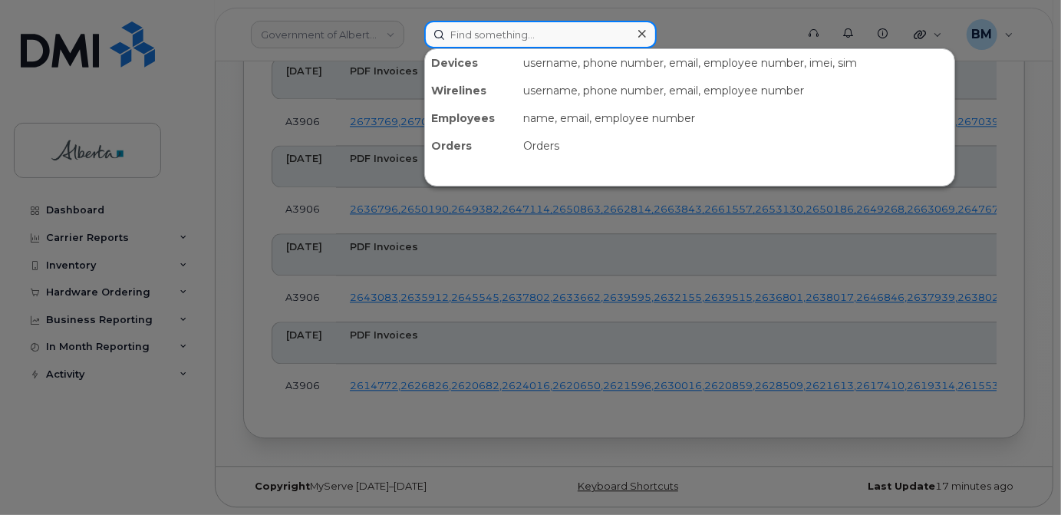
click at [500, 40] on input at bounding box center [540, 35] width 233 height 28
paste input "7805042734"
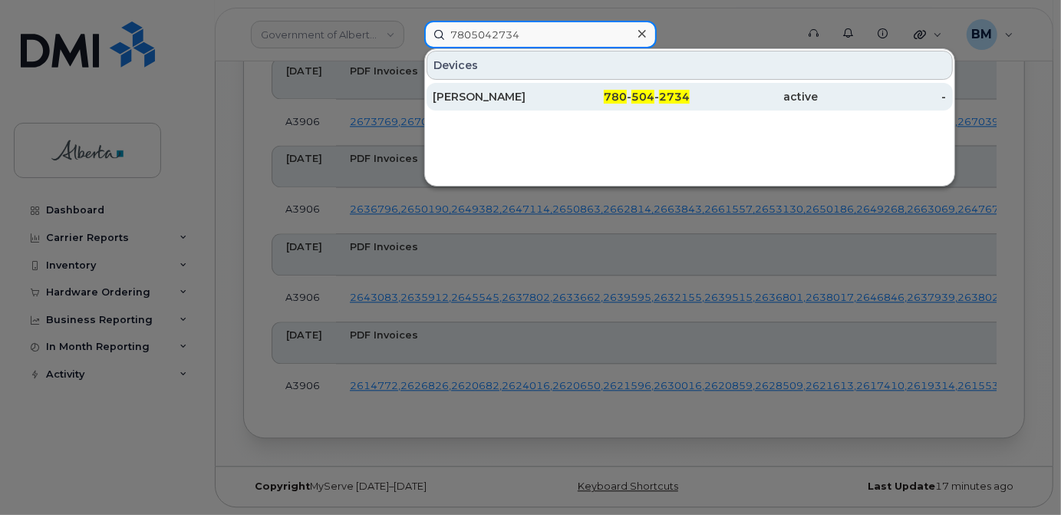
type input "7805042734"
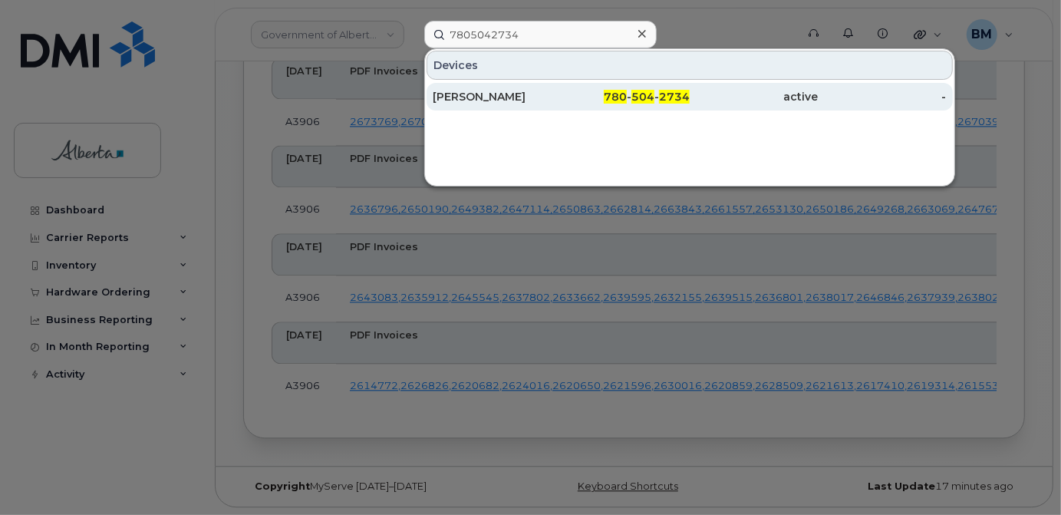
click at [470, 99] on div "Len Stelmaschuk" at bounding box center [497, 96] width 128 height 15
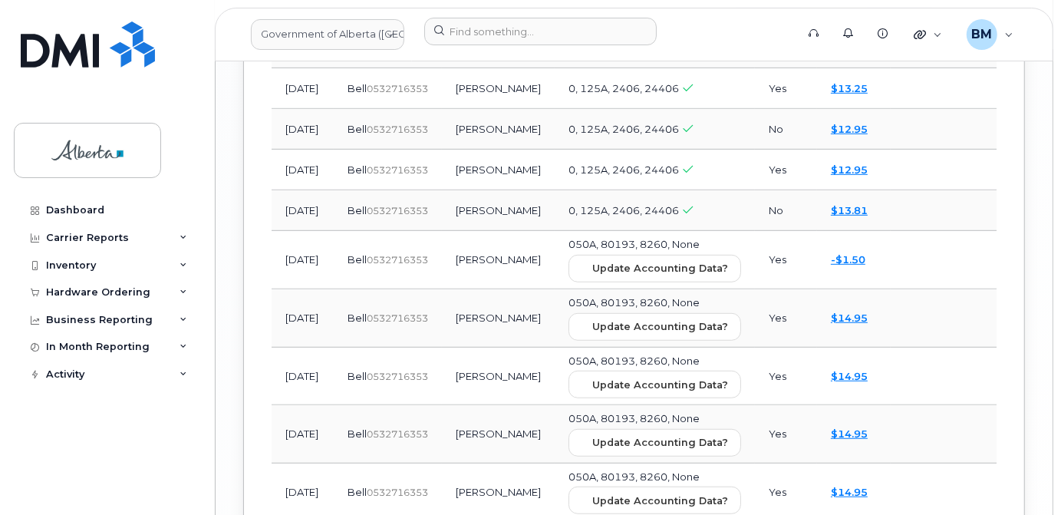
scroll to position [2303, 0]
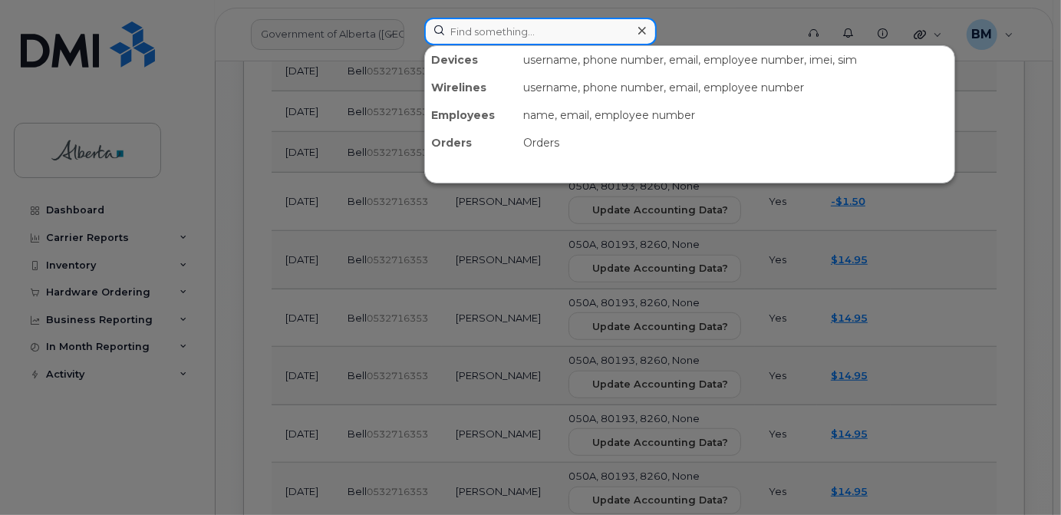
click at [490, 31] on input at bounding box center [540, 32] width 233 height 28
paste input "[PERSON_NAME]"
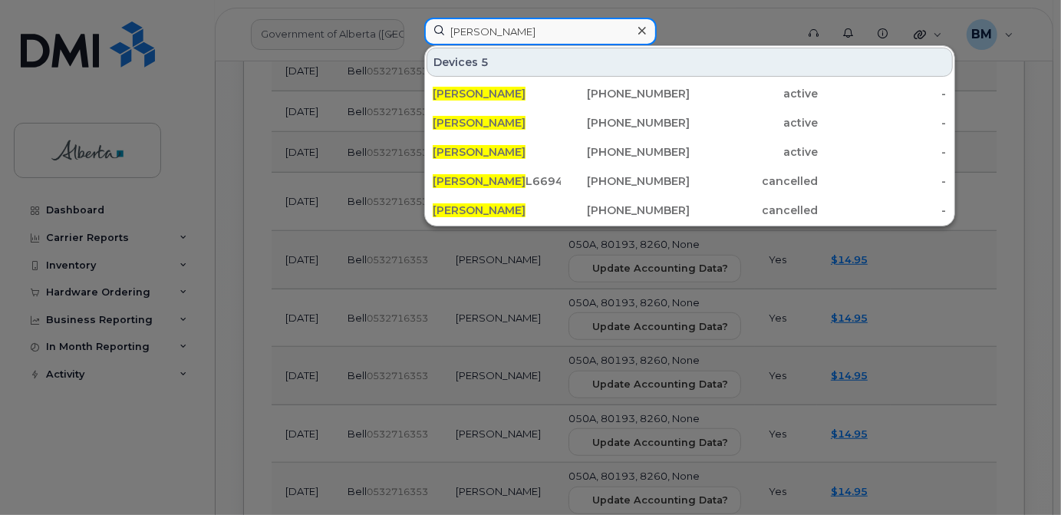
drag, startPoint x: 520, startPoint y: 37, endPoint x: 368, endPoint y: 53, distance: 152.8
click at [412, 51] on div "[PERSON_NAME] Devices 5 [PERSON_NAME] [PHONE_NUMBER] active - [PERSON_NAME] [PH…" at bounding box center [605, 35] width 386 height 34
paste input "7802576512"
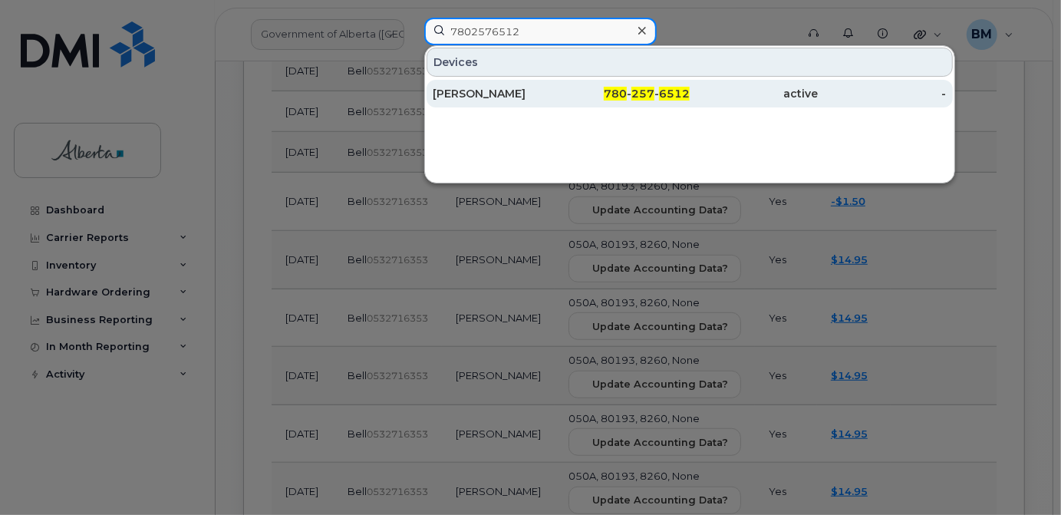
type input "7802576512"
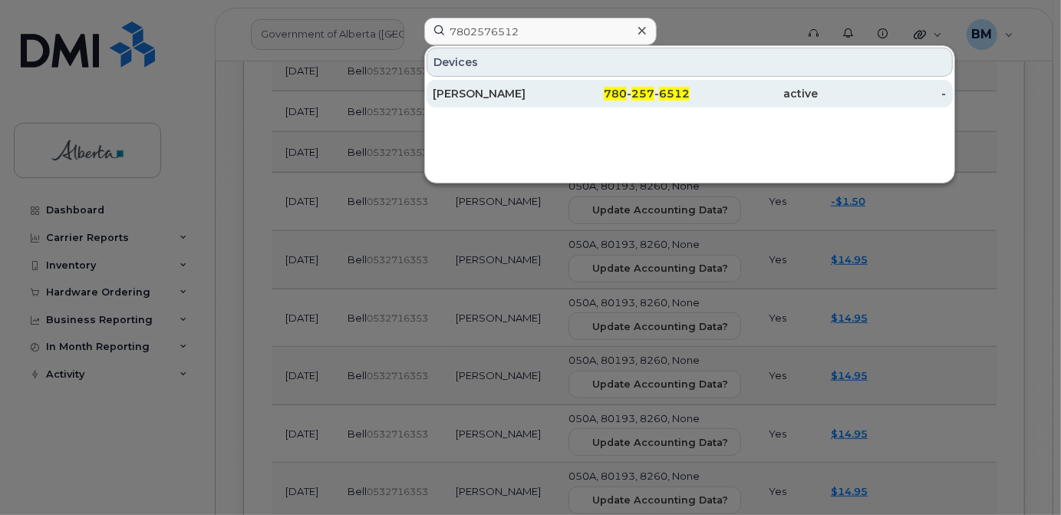
click at [448, 92] on div "[PERSON_NAME]" at bounding box center [497, 93] width 128 height 15
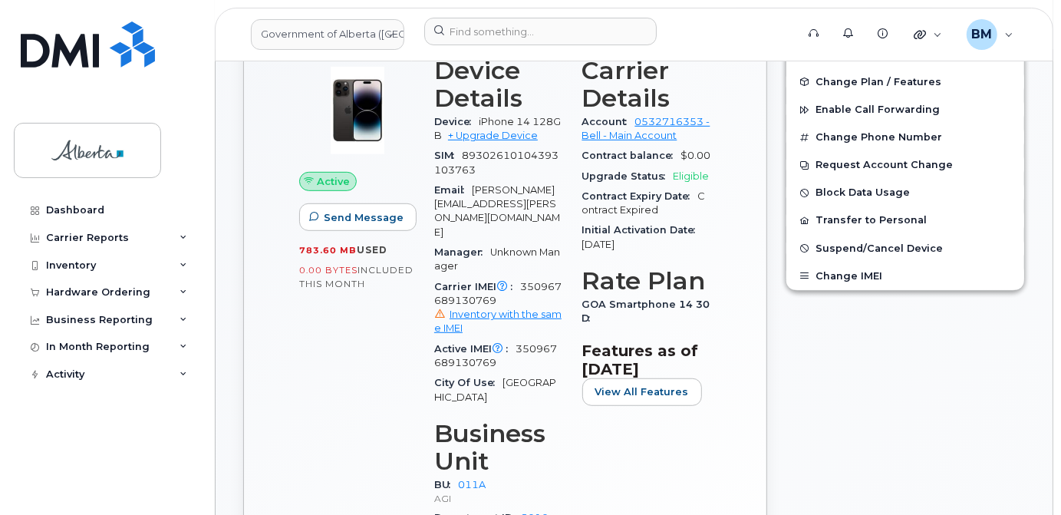
scroll to position [558, 0]
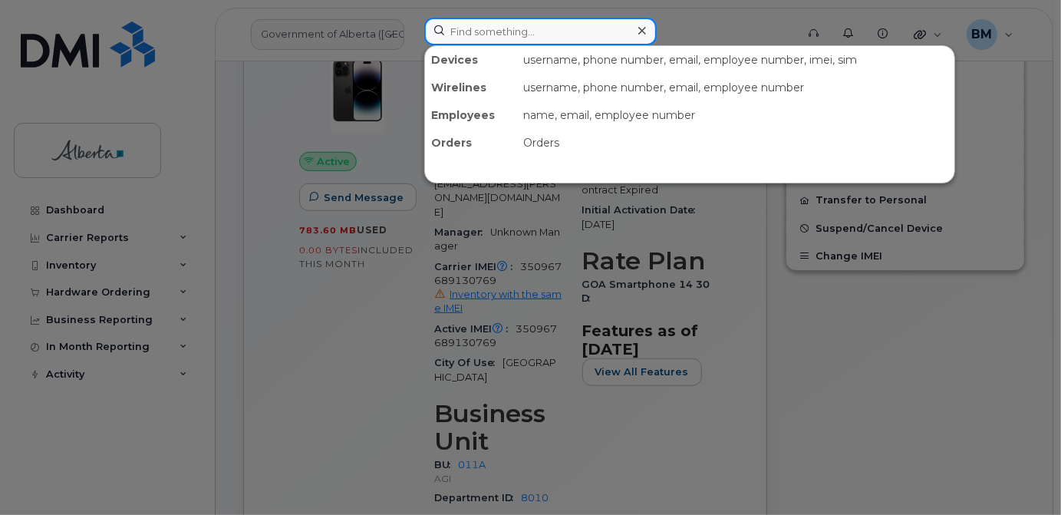
click at [553, 28] on input at bounding box center [540, 32] width 233 height 28
paste input "7806141819"
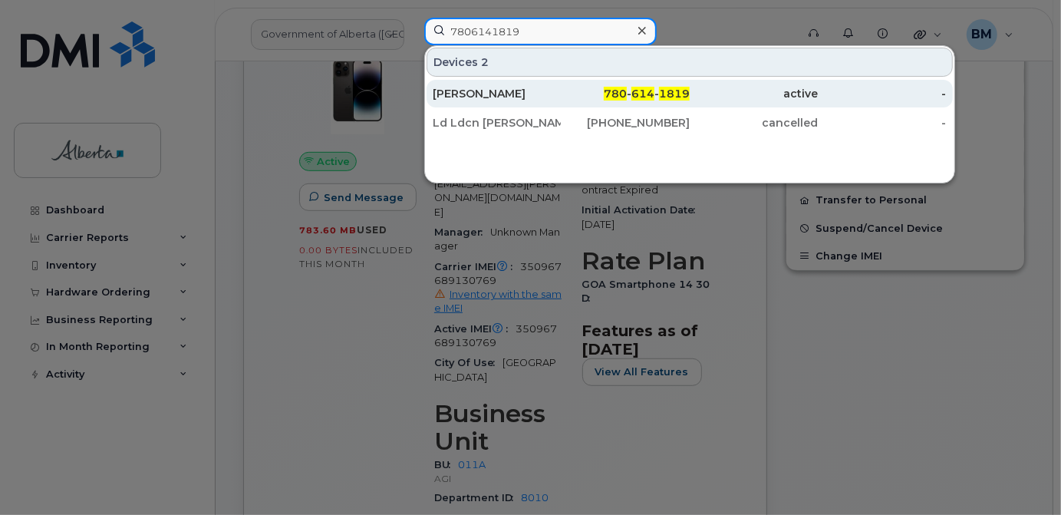
type input "7806141819"
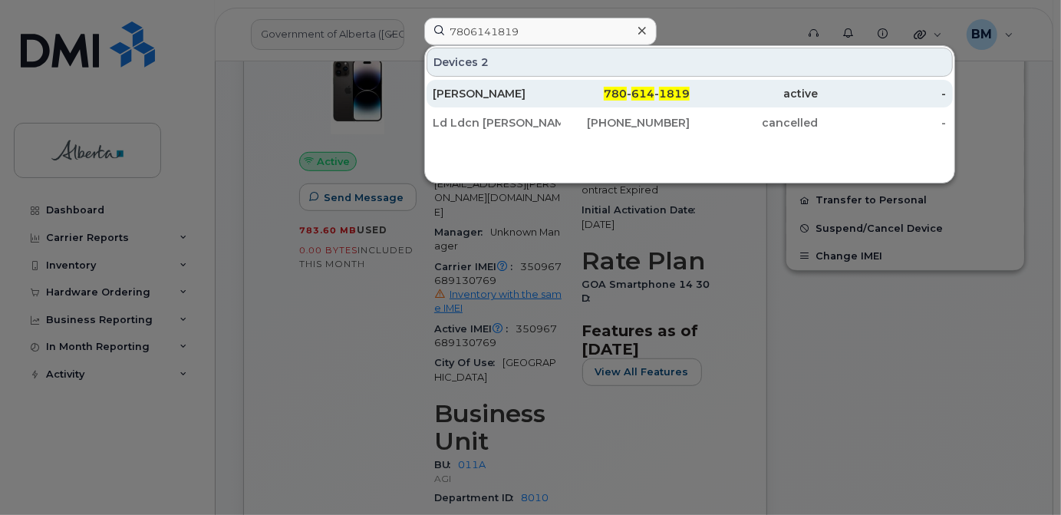
click at [480, 95] on div "Jaime Robinson" at bounding box center [497, 93] width 128 height 15
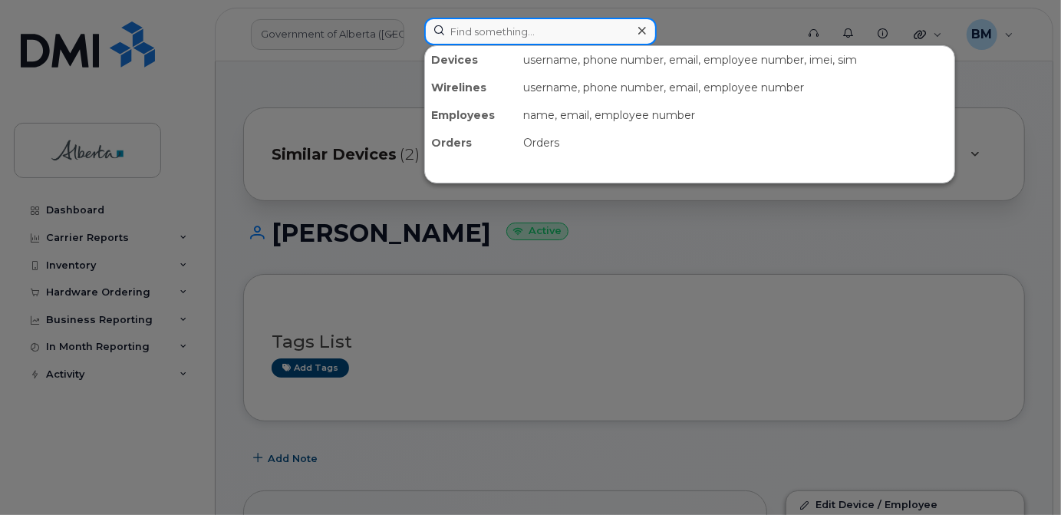
click at [521, 30] on input at bounding box center [540, 32] width 233 height 28
paste input "7808176854"
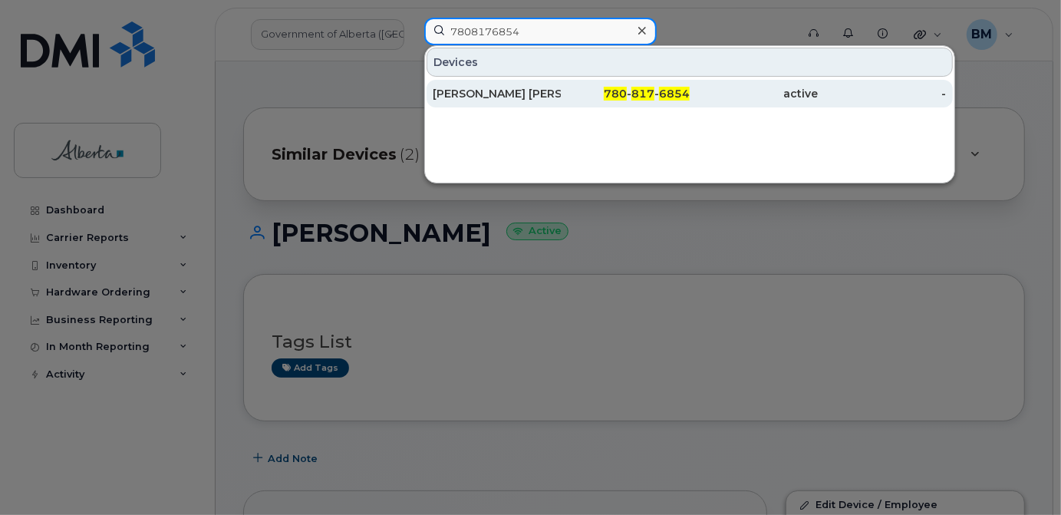
type input "7808176854"
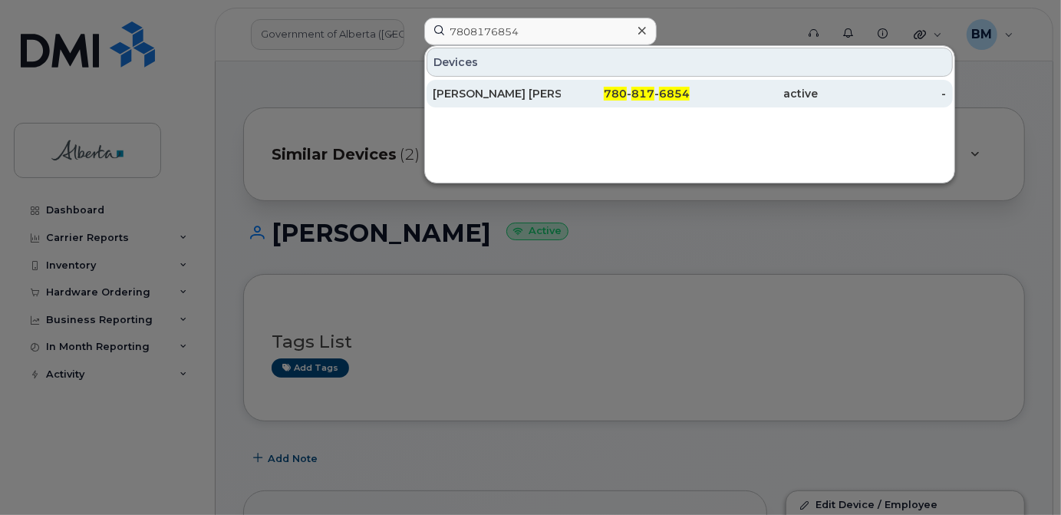
click at [485, 96] on div "[PERSON_NAME] [PERSON_NAME] [PERSON_NAME]" at bounding box center [497, 93] width 128 height 15
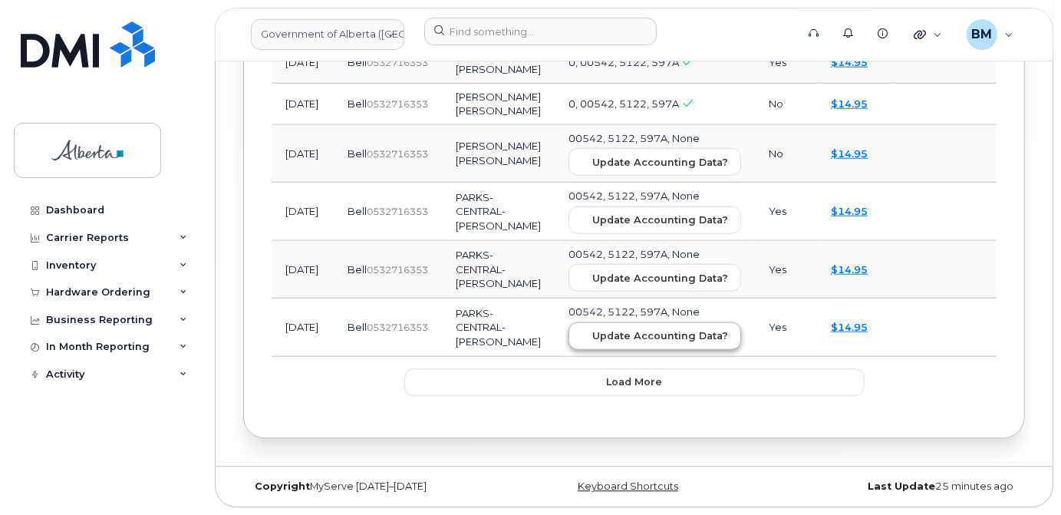
scroll to position [3231, 0]
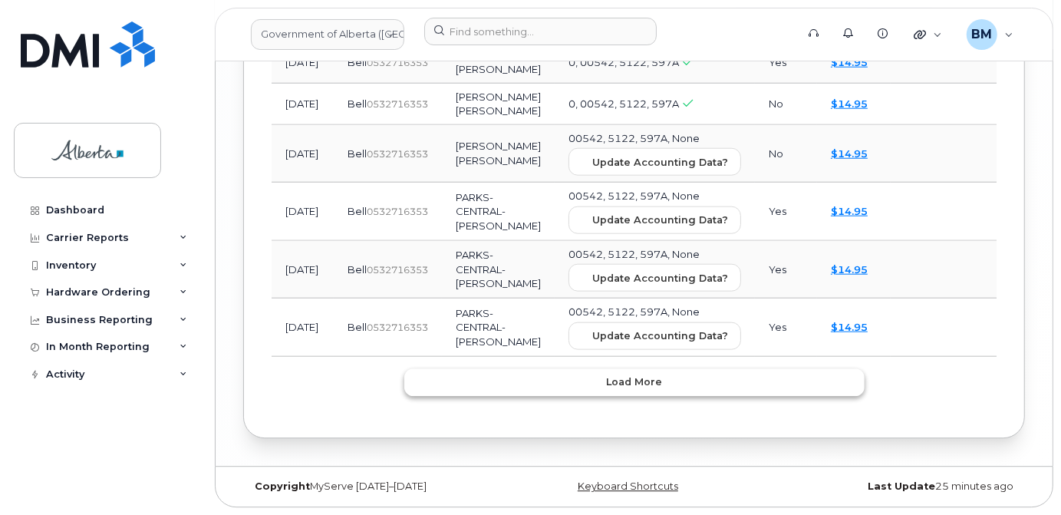
click at [619, 389] on span "Load more" at bounding box center [634, 382] width 56 height 15
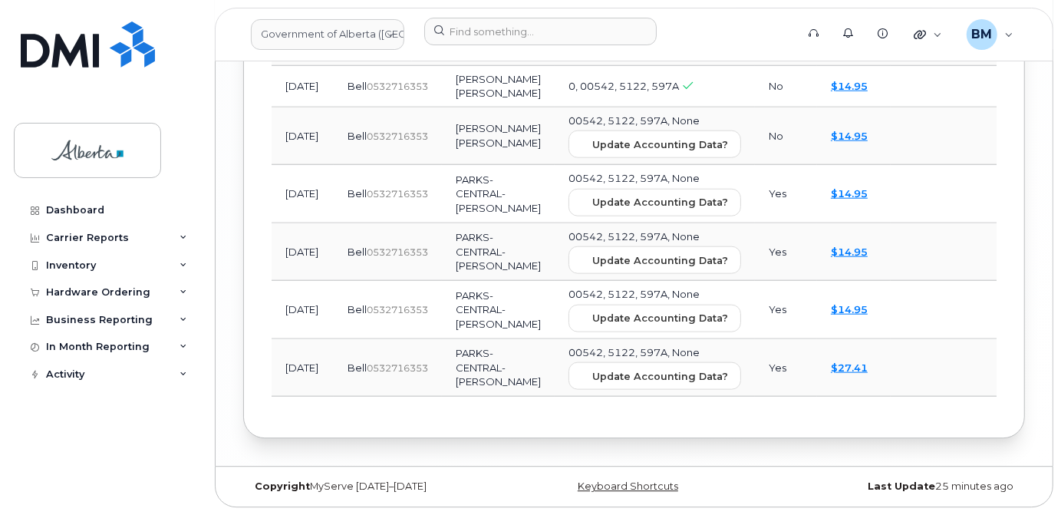
scroll to position [3276, 0]
drag, startPoint x: 439, startPoint y: 322, endPoint x: 474, endPoint y: 374, distance: 62.4
click at [474, 374] on td "PARKS-CENTRAL-YMA-GREGG Booth" at bounding box center [498, 367] width 113 height 58
copy td "PARKS-CENTRAL-YMA-GREGG Booth"
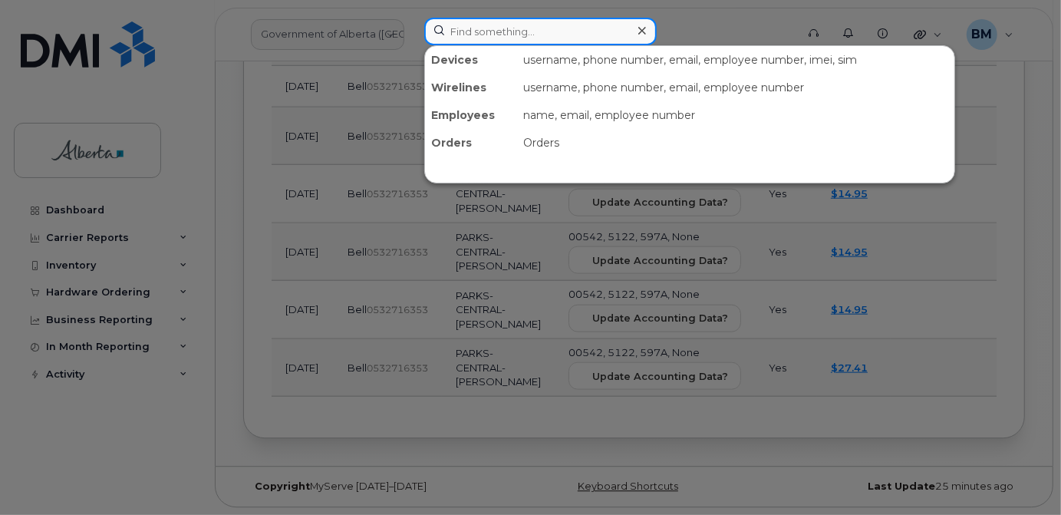
click at [540, 27] on input at bounding box center [540, 32] width 233 height 28
paste input "7808873276"
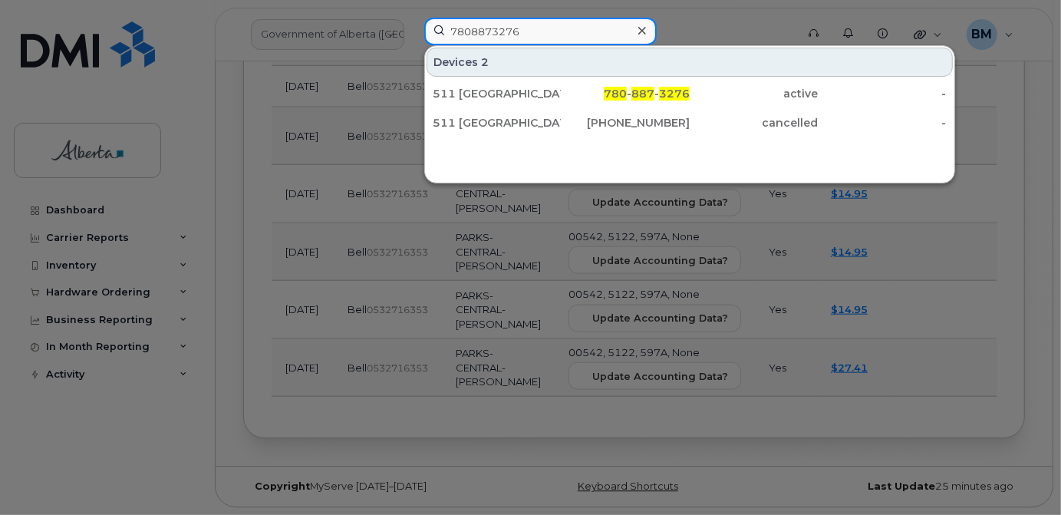
drag, startPoint x: 577, startPoint y: 25, endPoint x: 369, endPoint y: 35, distance: 208.2
click at [412, 35] on div "7808873276 Devices 2 511 Alberta 780 - 887 - 3276 active - 511 Alberta 78088732…" at bounding box center [605, 35] width 386 height 34
paste input "5879917148"
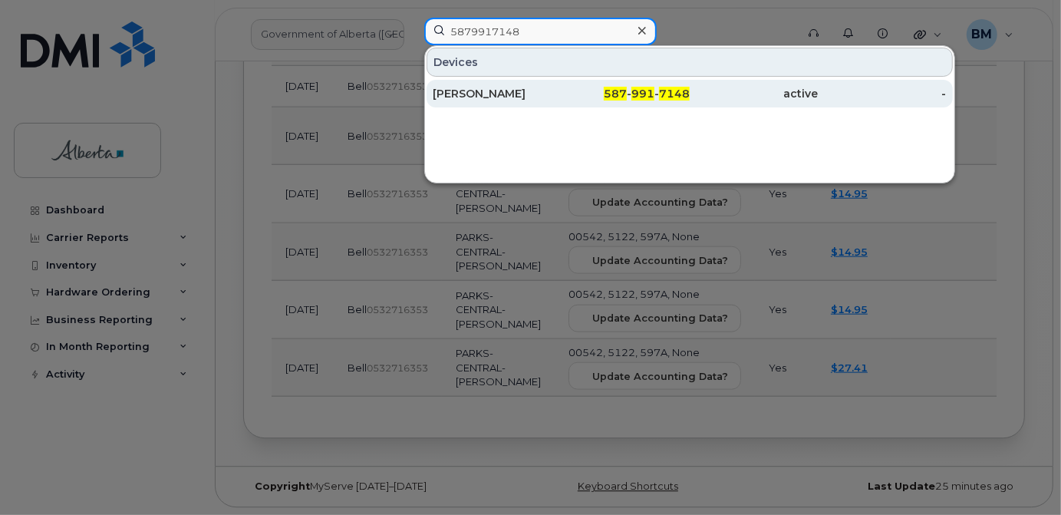
type input "5879917148"
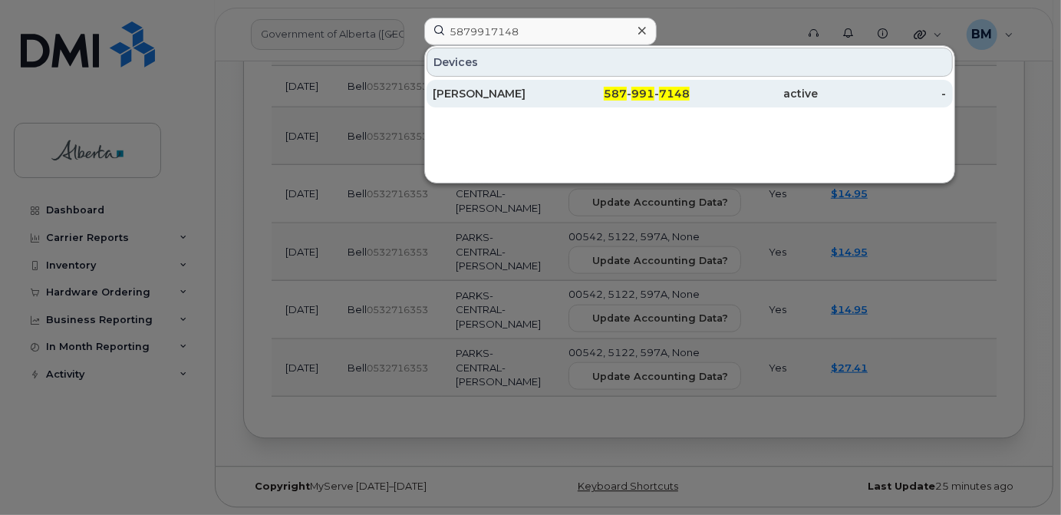
click at [448, 92] on div "[PERSON_NAME]" at bounding box center [497, 93] width 128 height 15
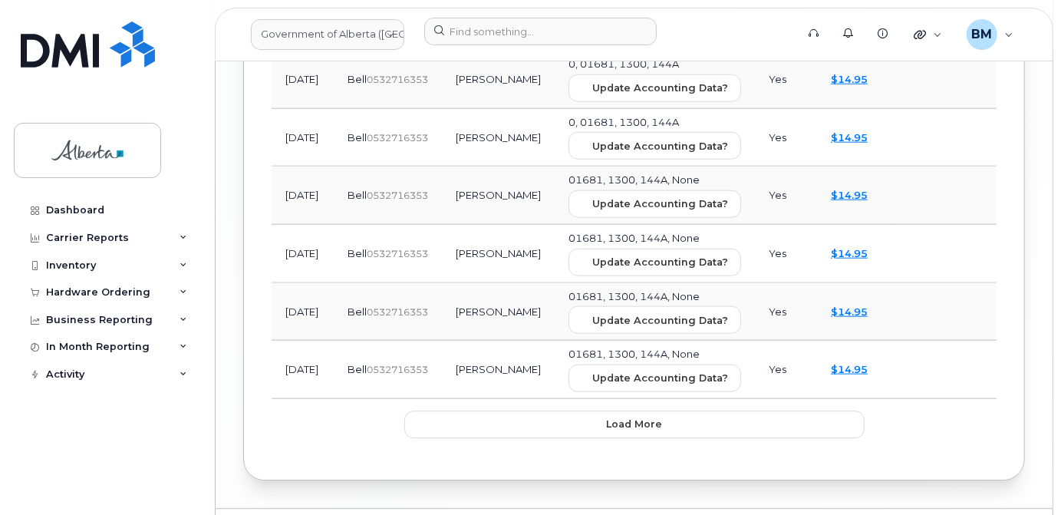
scroll to position [2821, 0]
